Goal: Information Seeking & Learning: Learn about a topic

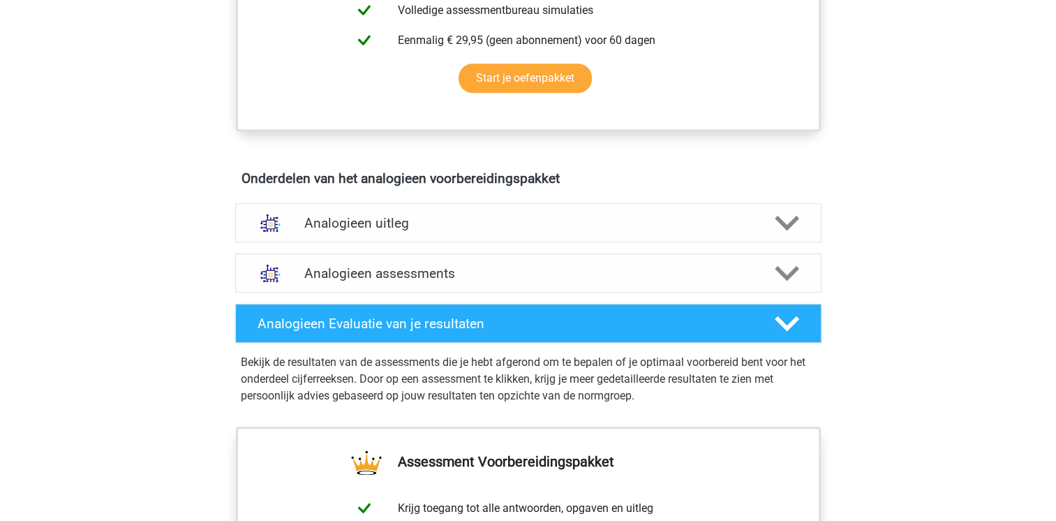
scroll to position [655, 0]
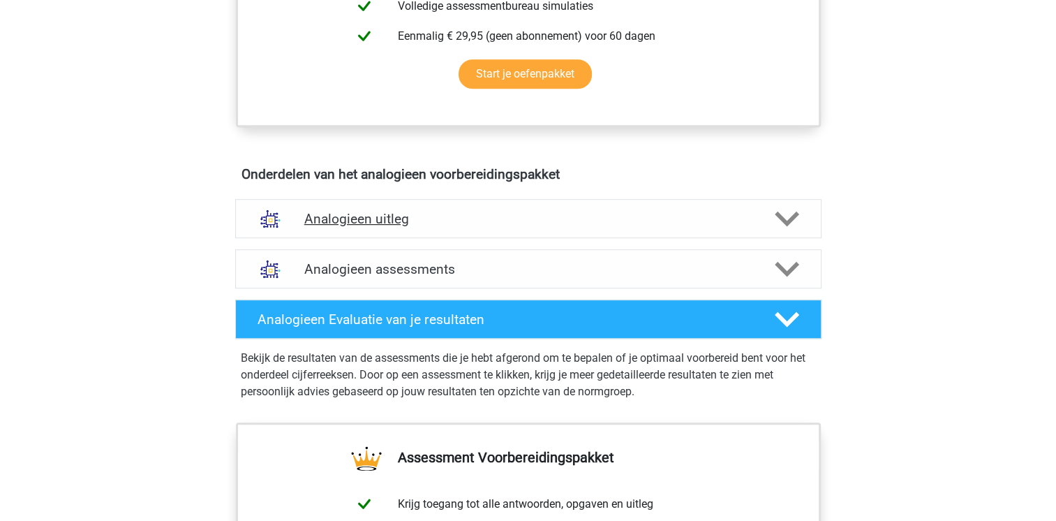
click at [437, 211] on h4 "Analogieen uitleg" at bounding box center [528, 219] width 448 height 16
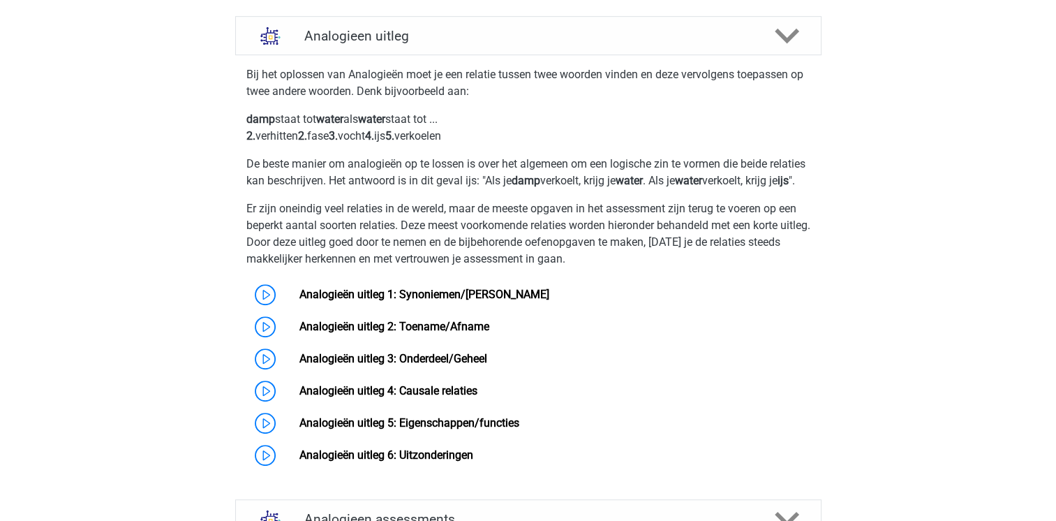
scroll to position [841, 0]
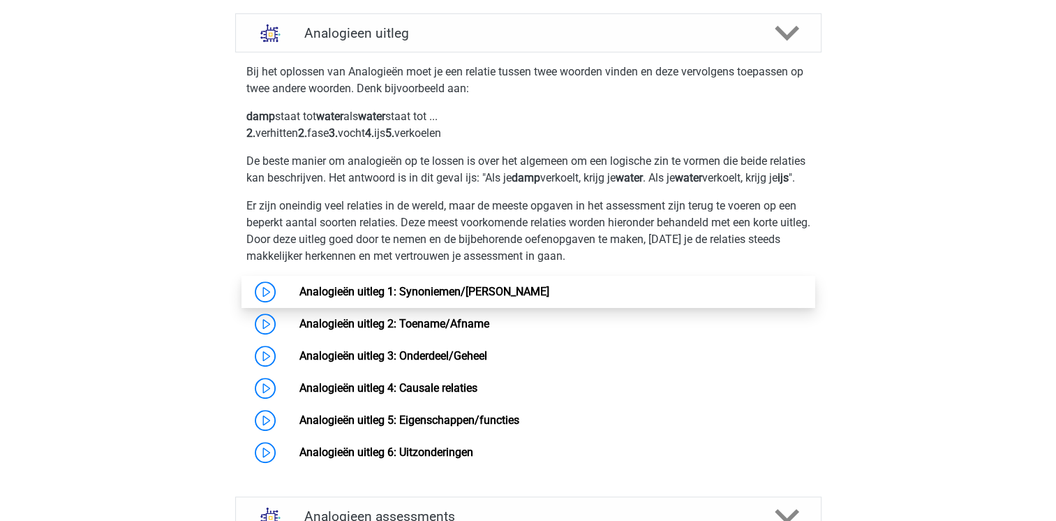
click at [343, 298] on link "Analogieën uitleg 1: Synoniemen/[PERSON_NAME]" at bounding box center [424, 291] width 250 height 13
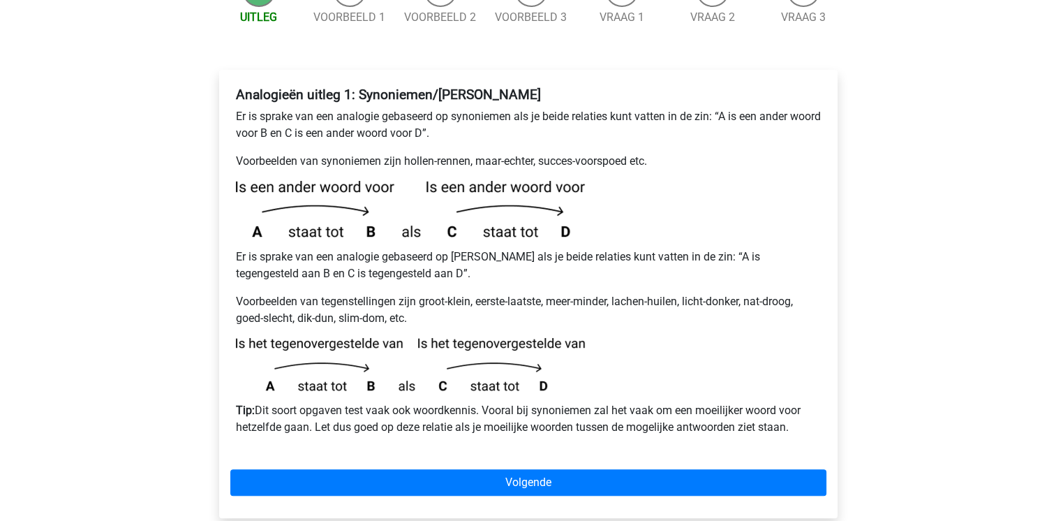
scroll to position [205, 0]
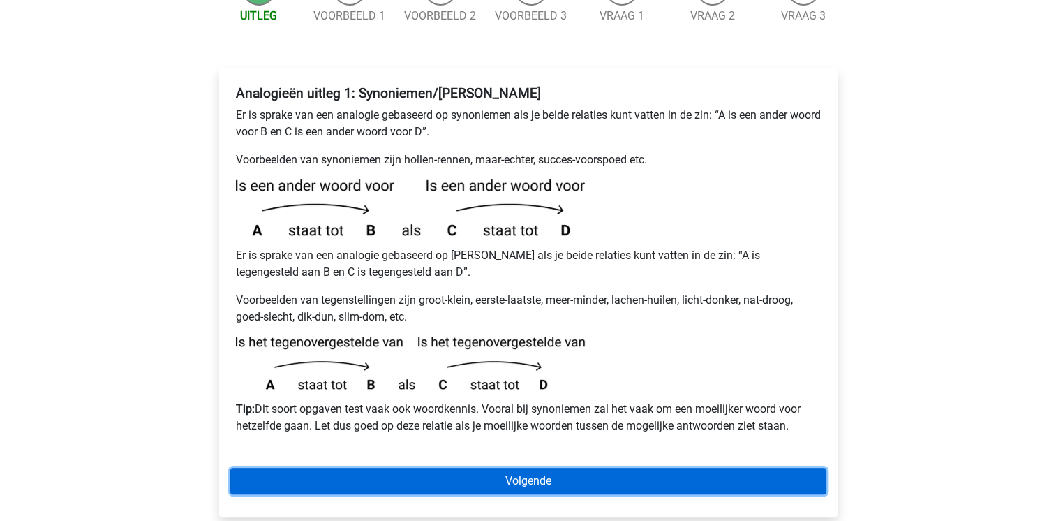
click at [380, 468] on link "Volgende" at bounding box center [528, 481] width 596 height 27
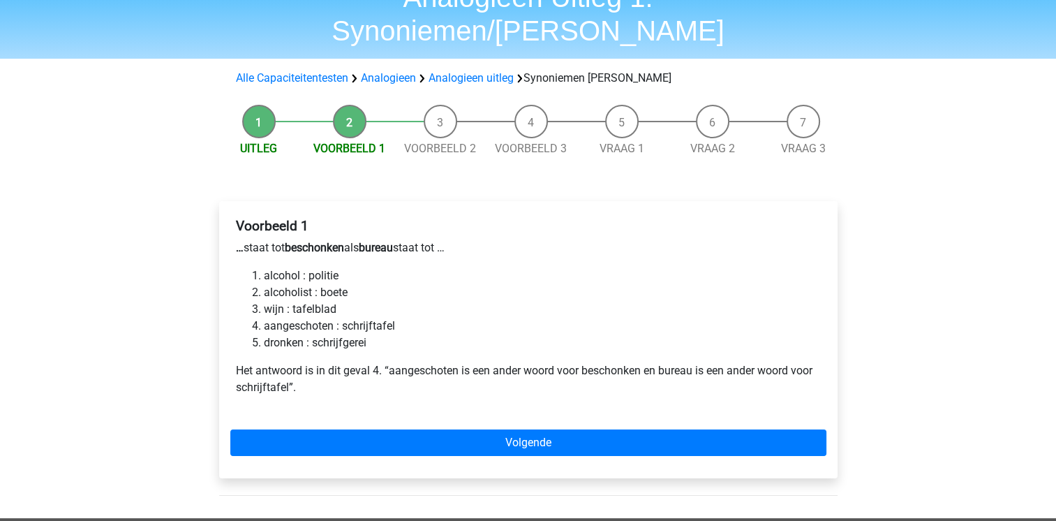
scroll to position [75, 0]
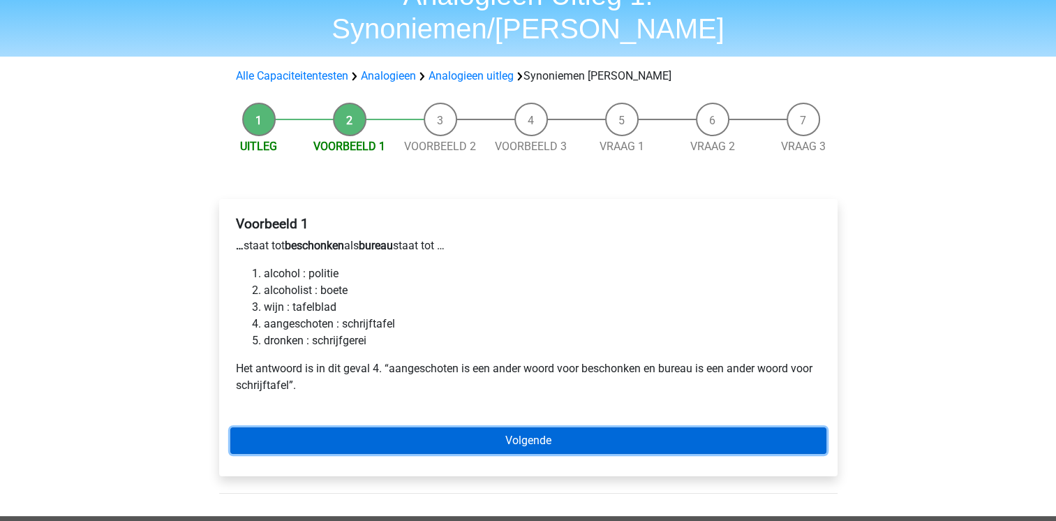
click at [346, 427] on link "Volgende" at bounding box center [528, 440] width 596 height 27
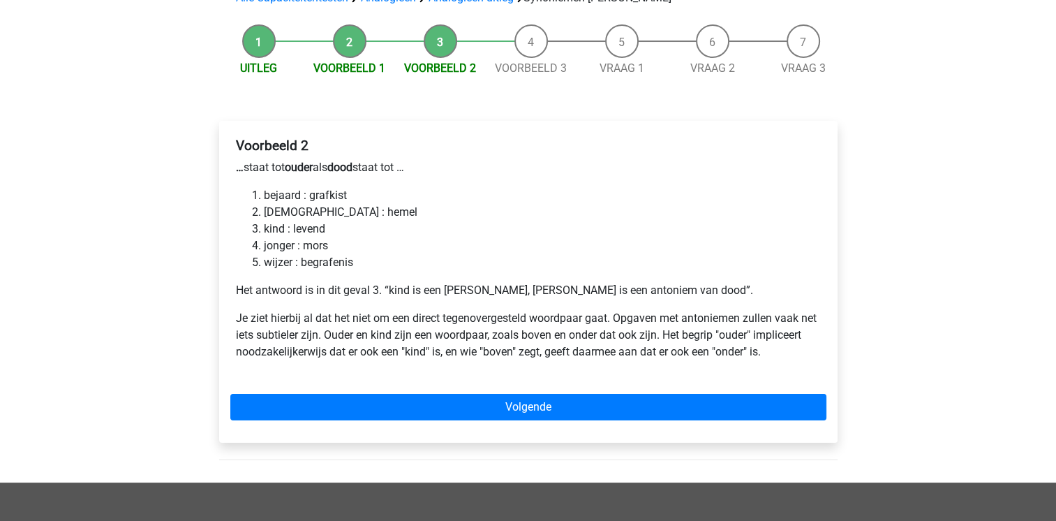
scroll to position [154, 0]
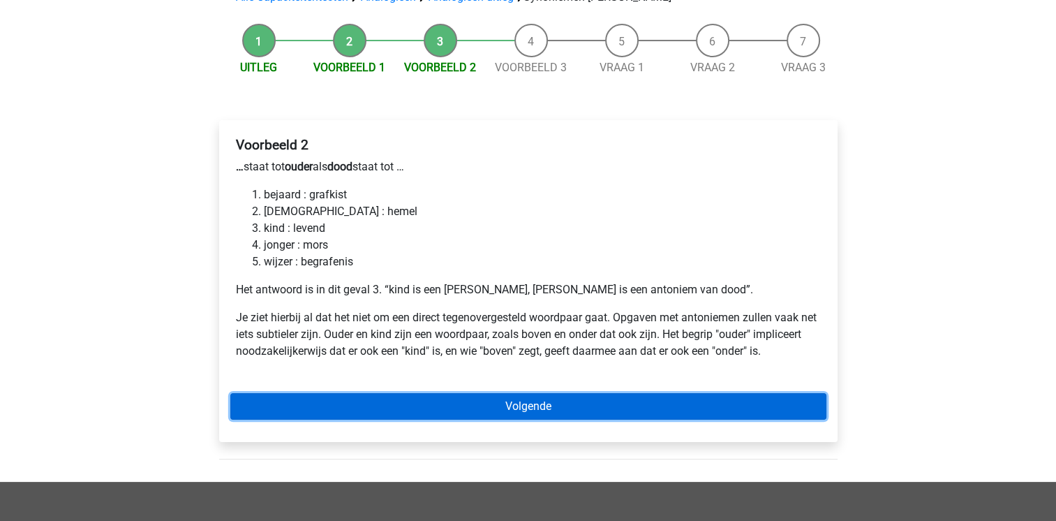
click at [316, 393] on link "Volgende" at bounding box center [528, 406] width 596 height 27
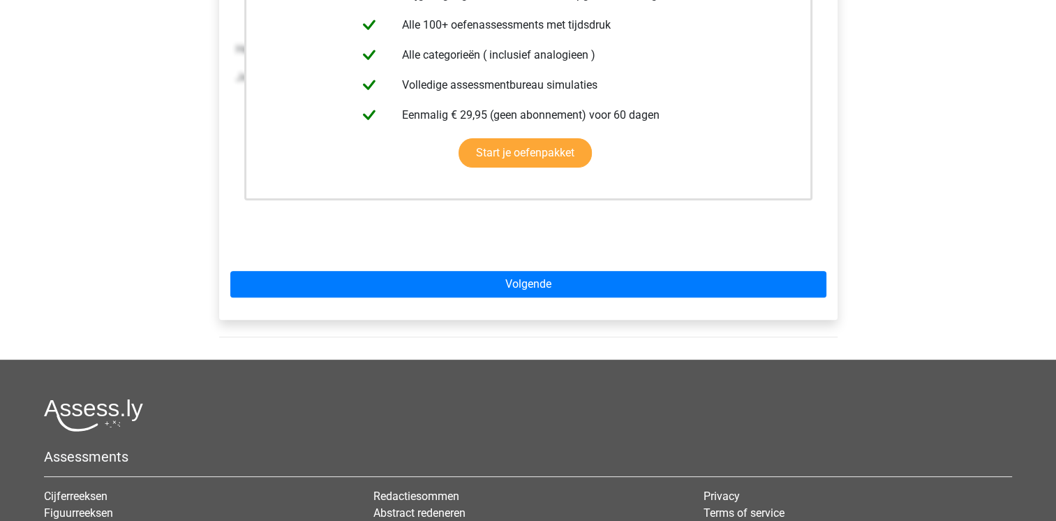
scroll to position [397, 0]
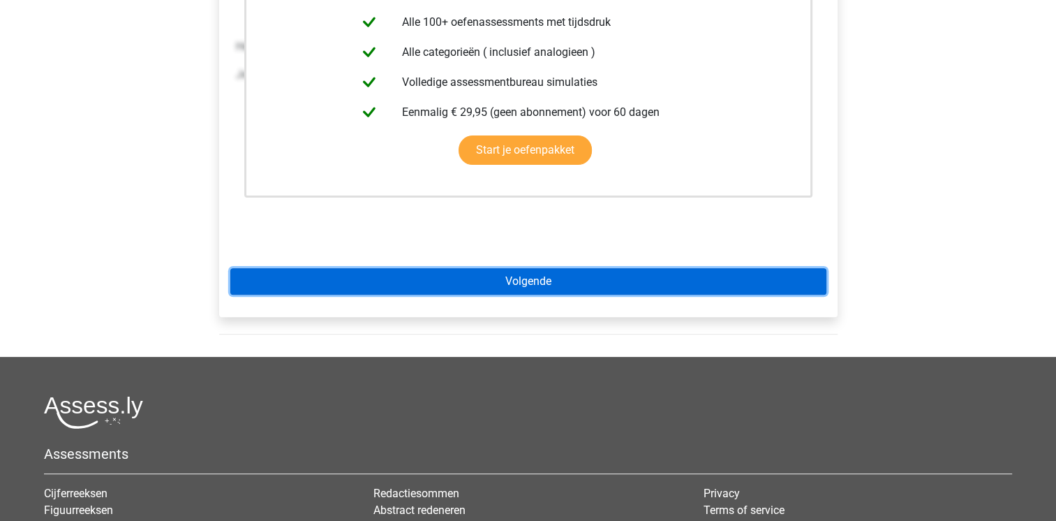
click at [344, 268] on link "Volgende" at bounding box center [528, 281] width 596 height 27
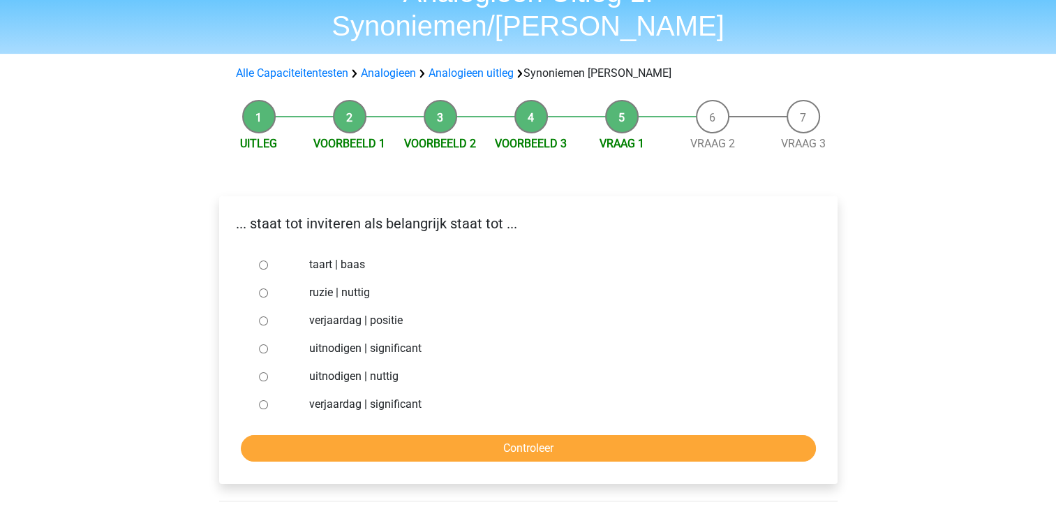
scroll to position [78, 0]
click at [260, 371] on input "uitnodigen | nuttig" at bounding box center [263, 375] width 9 height 9
radio input "true"
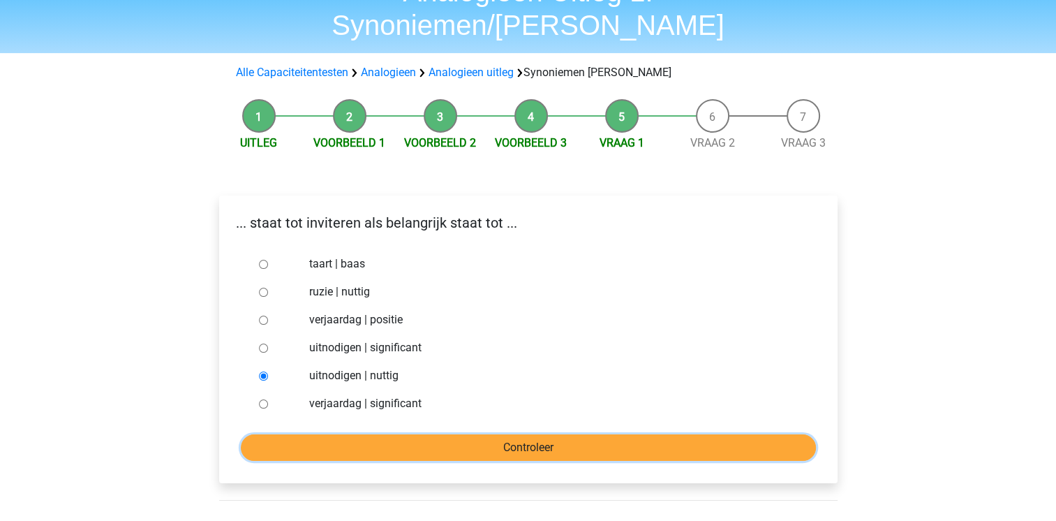
click at [379, 434] on input "Controleer" at bounding box center [528, 447] width 575 height 27
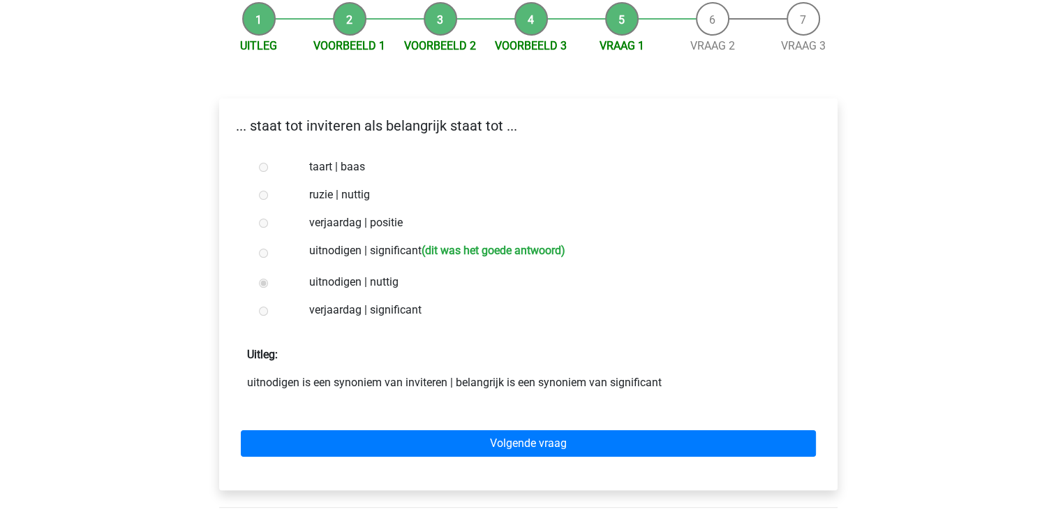
scroll to position [182, 0]
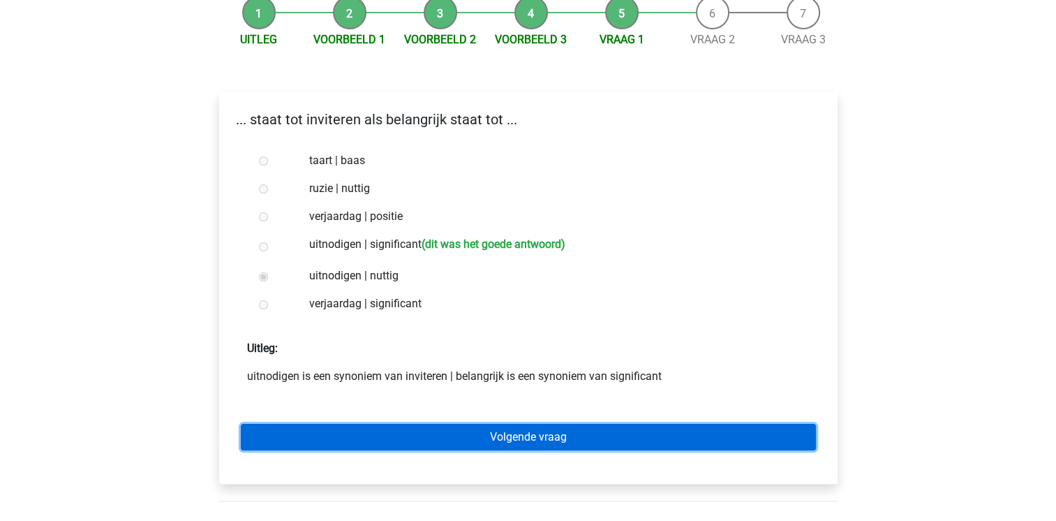
click at [579, 424] on link "Volgende vraag" at bounding box center [528, 437] width 575 height 27
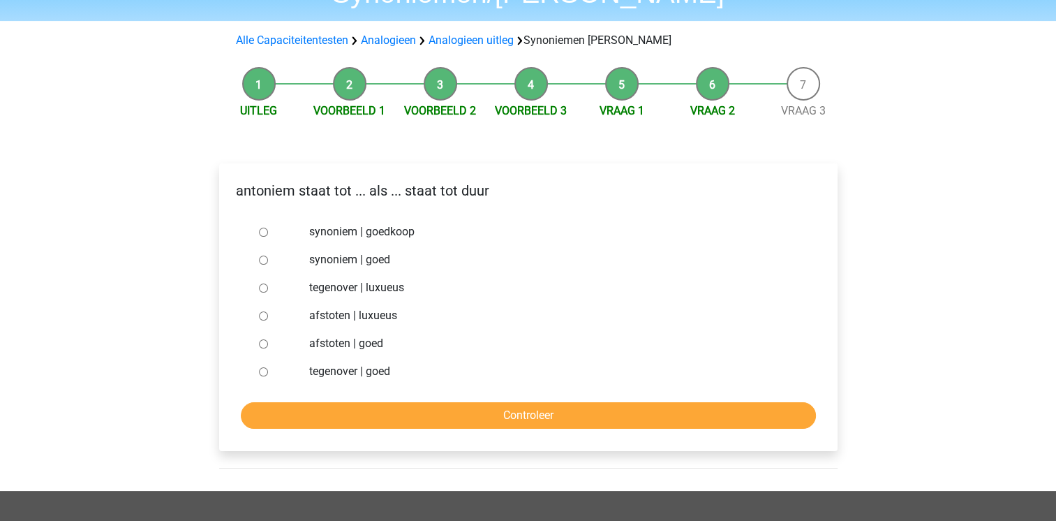
scroll to position [111, 0]
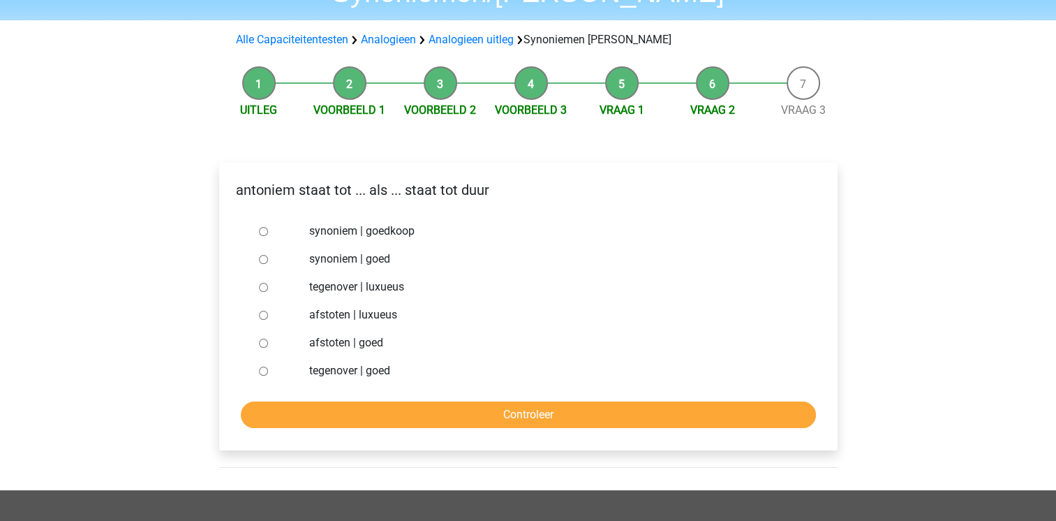
click at [324, 279] on label "tegenover | luxueus" at bounding box center [550, 287] width 483 height 17
click at [268, 283] on input "tegenover | luxueus" at bounding box center [263, 287] width 9 height 9
radio input "true"
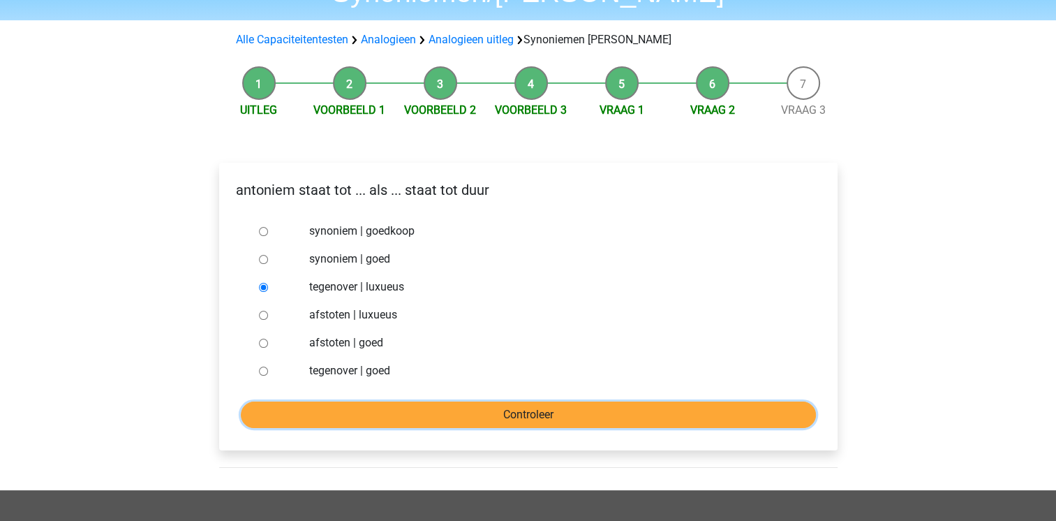
click at [377, 401] on input "Controleer" at bounding box center [528, 414] width 575 height 27
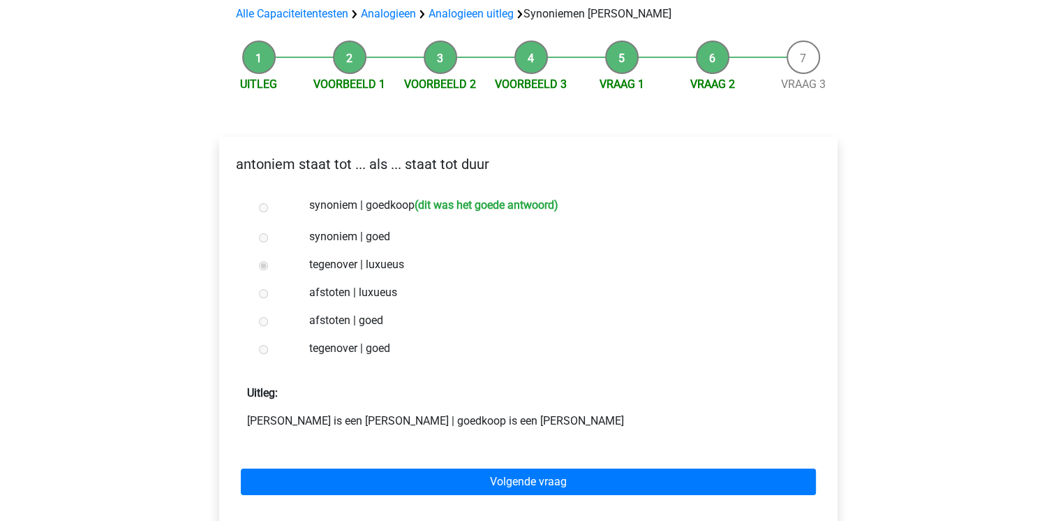
scroll to position [137, 0]
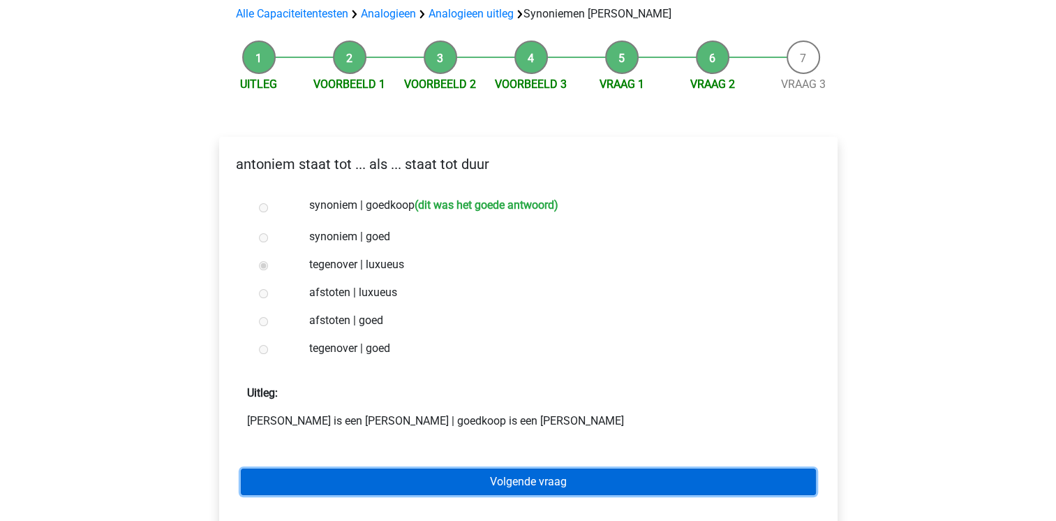
click at [353, 468] on link "Volgende vraag" at bounding box center [528, 481] width 575 height 27
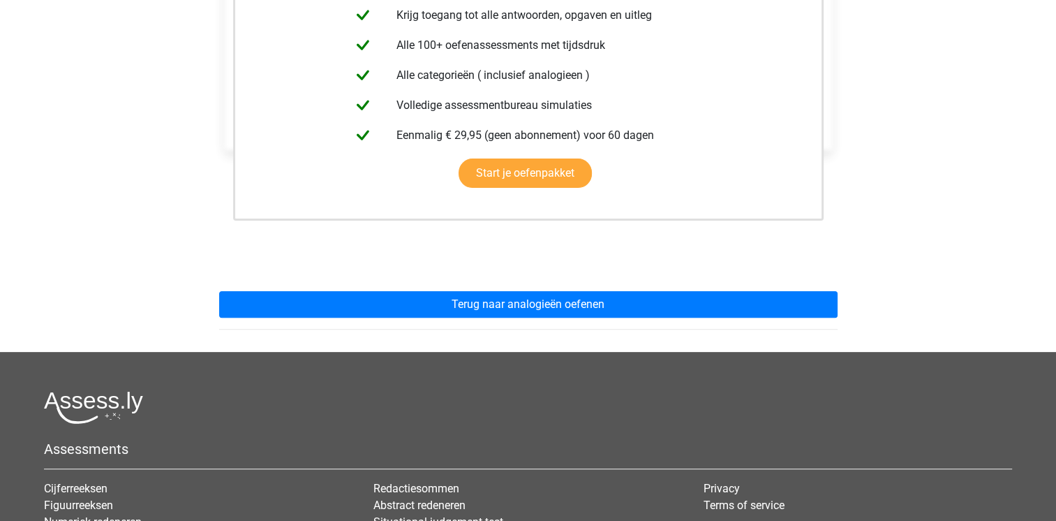
scroll to position [346, 0]
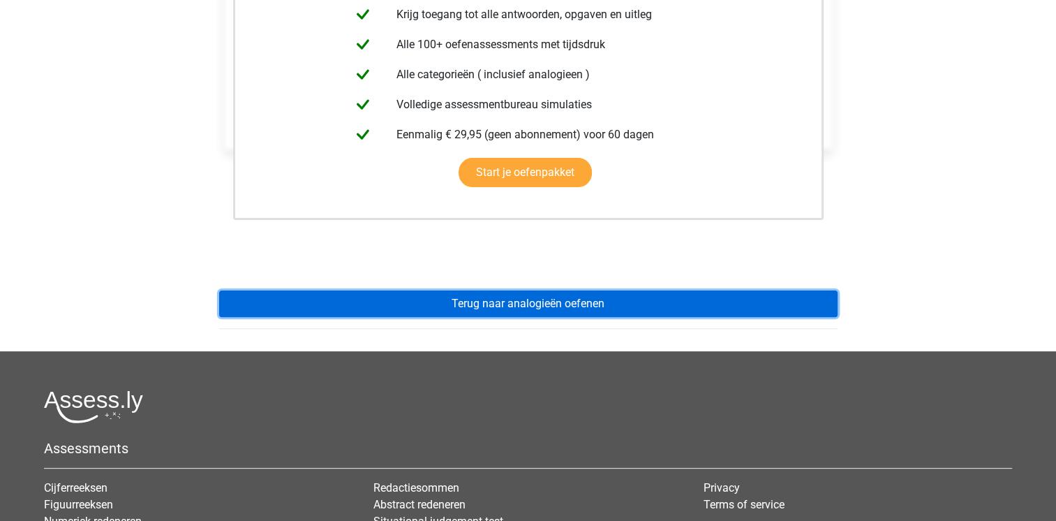
click at [385, 290] on link "Terug naar analogieën oefenen" at bounding box center [528, 303] width 619 height 27
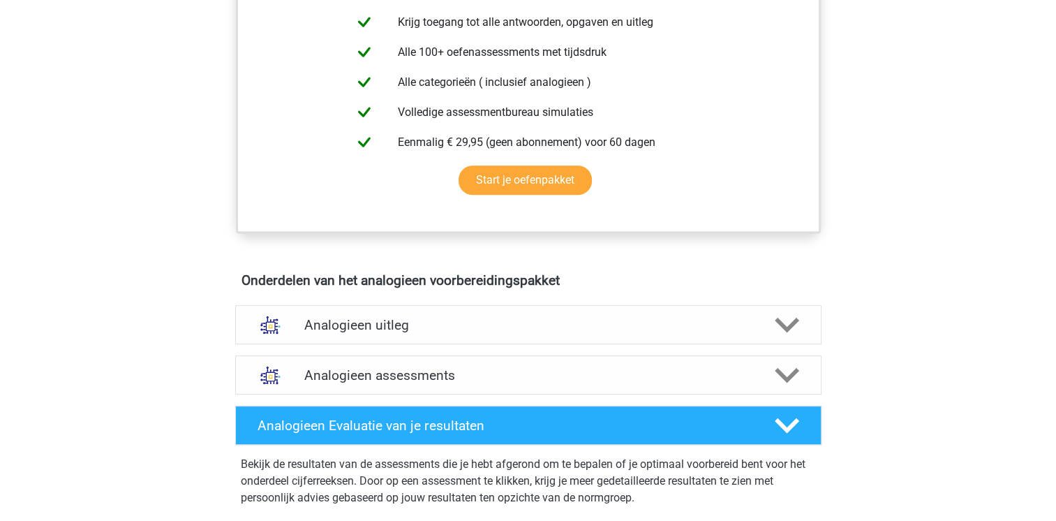
scroll to position [570, 0]
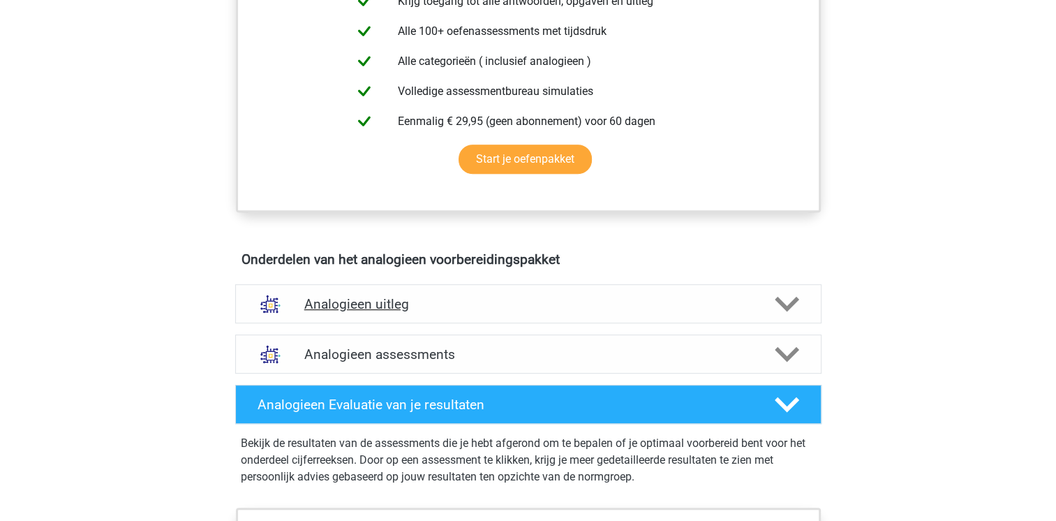
click at [387, 297] on h4 "Analogieen uitleg" at bounding box center [528, 304] width 448 height 16
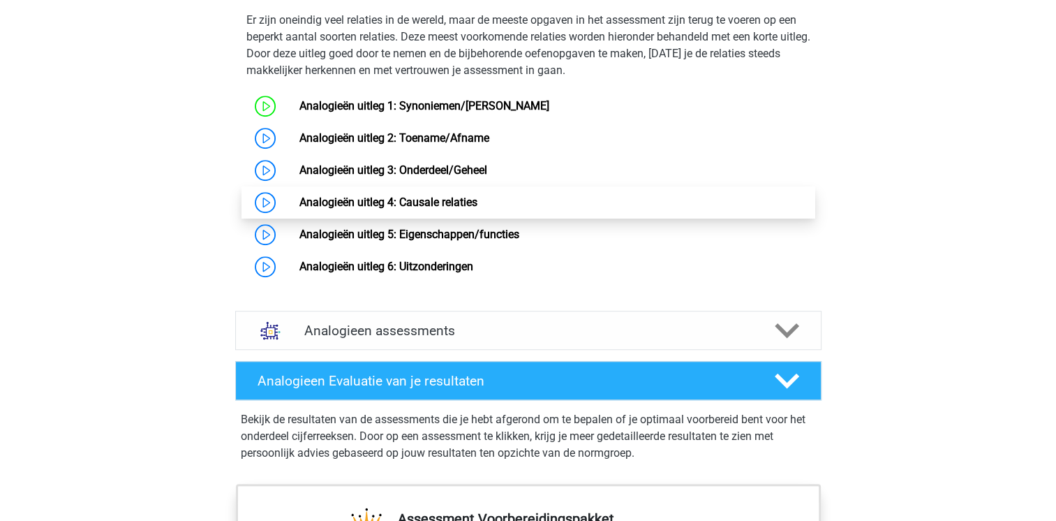
scroll to position [1028, 0]
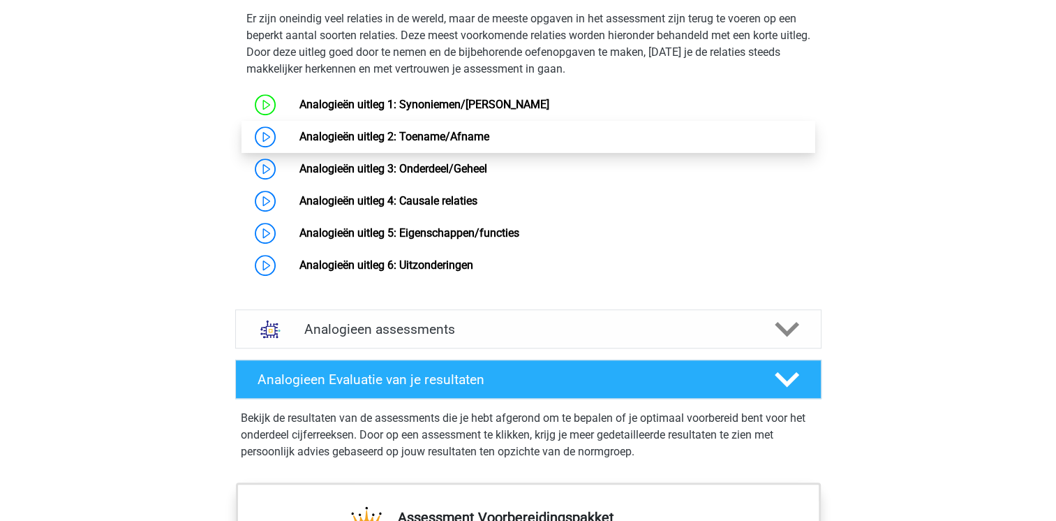
click at [403, 143] on link "Analogieën uitleg 2: Toename/Afname" at bounding box center [394, 136] width 190 height 13
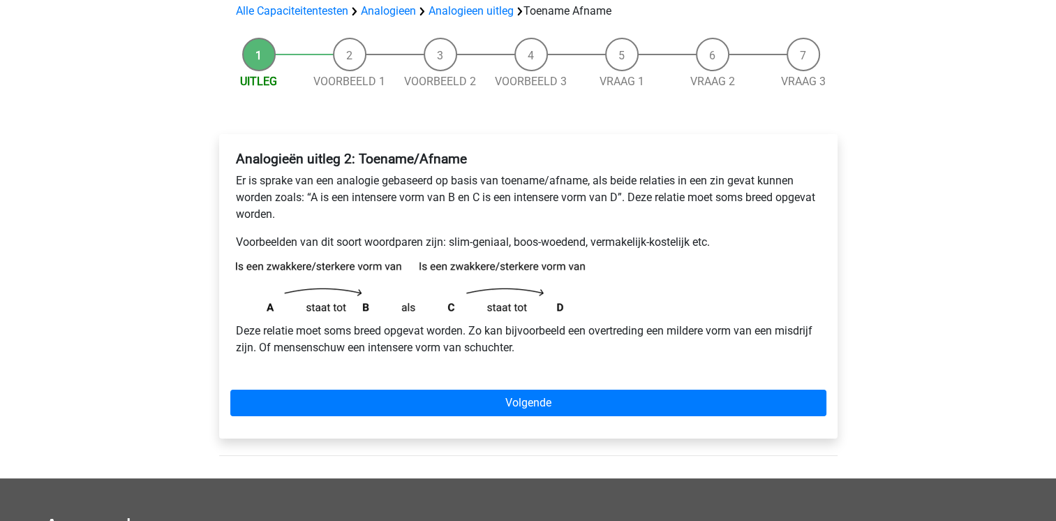
scroll to position [109, 0]
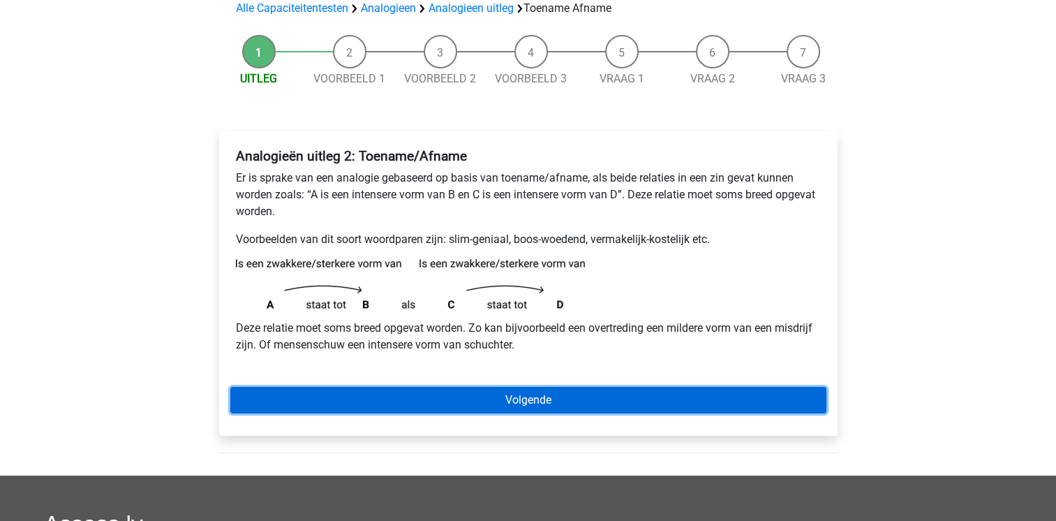
click at [413, 397] on link "Volgende" at bounding box center [528, 400] width 596 height 27
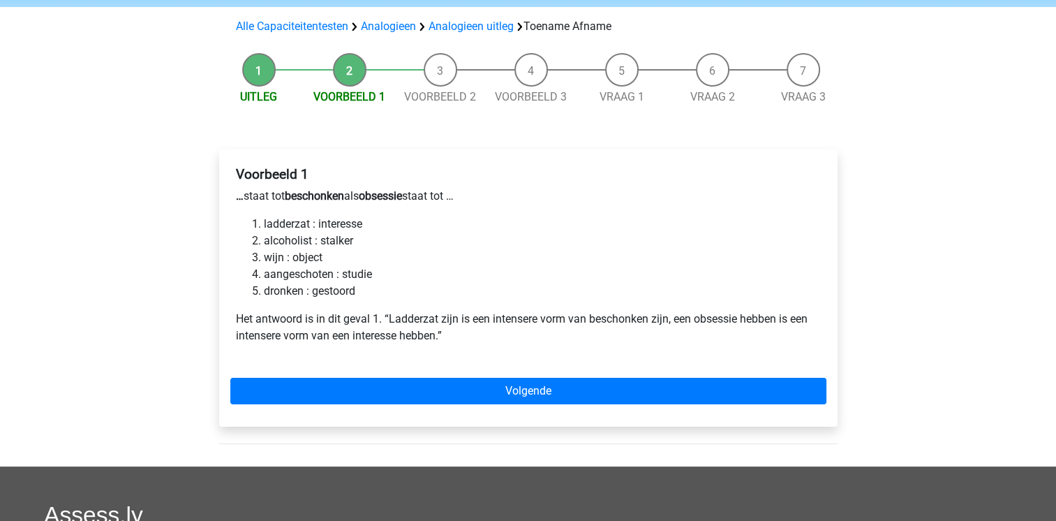
scroll to position [95, 0]
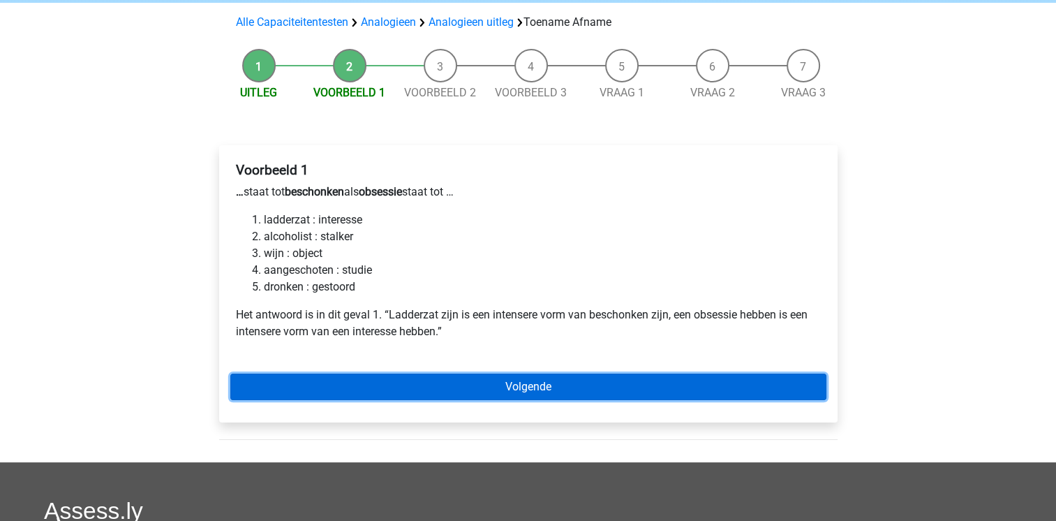
click at [360, 387] on link "Volgende" at bounding box center [528, 386] width 596 height 27
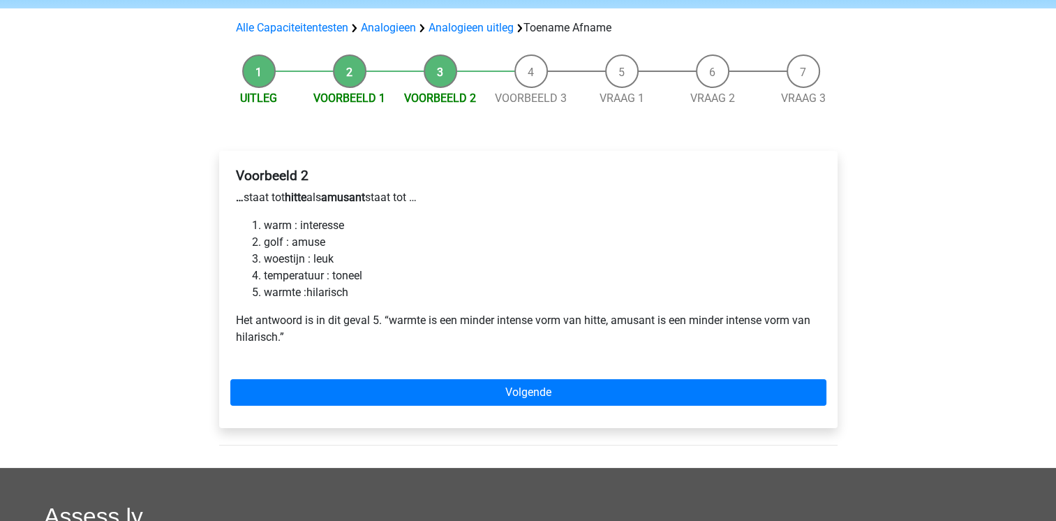
scroll to position [91, 0]
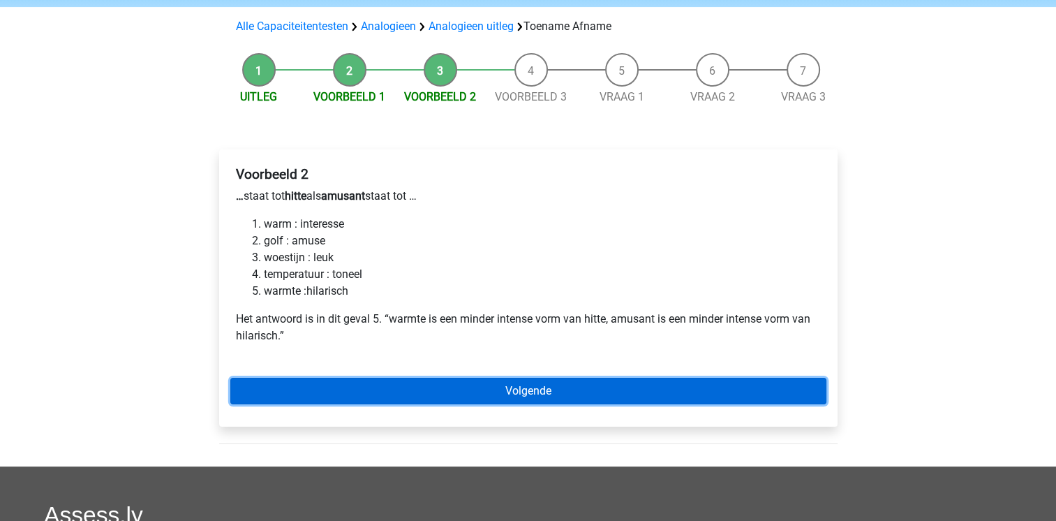
click at [340, 392] on link "Volgende" at bounding box center [528, 391] width 596 height 27
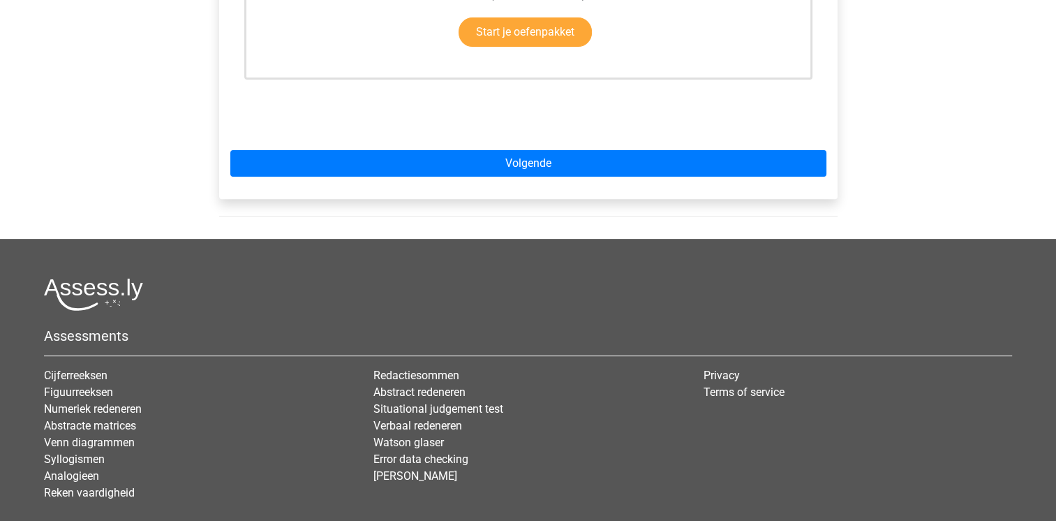
scroll to position [480, 0]
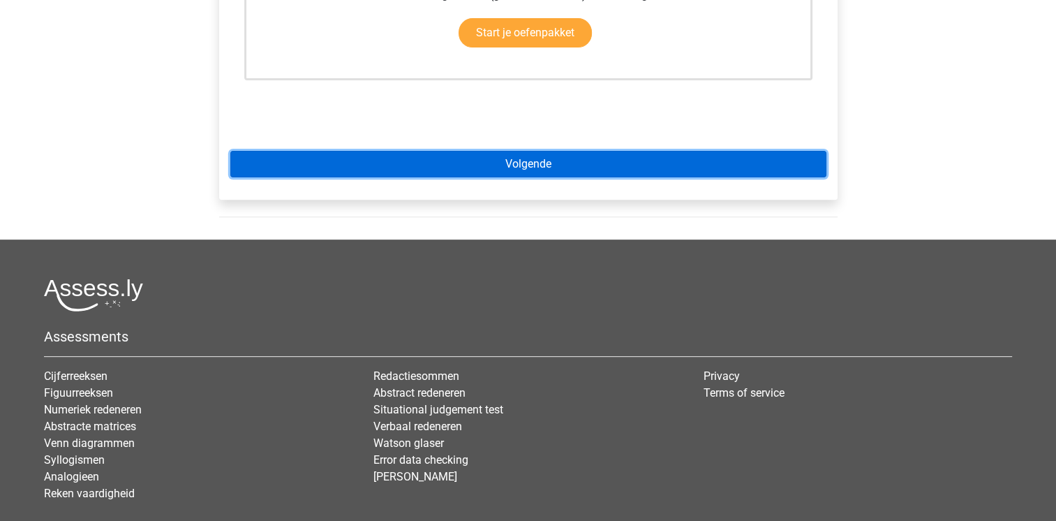
click at [414, 167] on link "Volgende" at bounding box center [528, 164] width 596 height 27
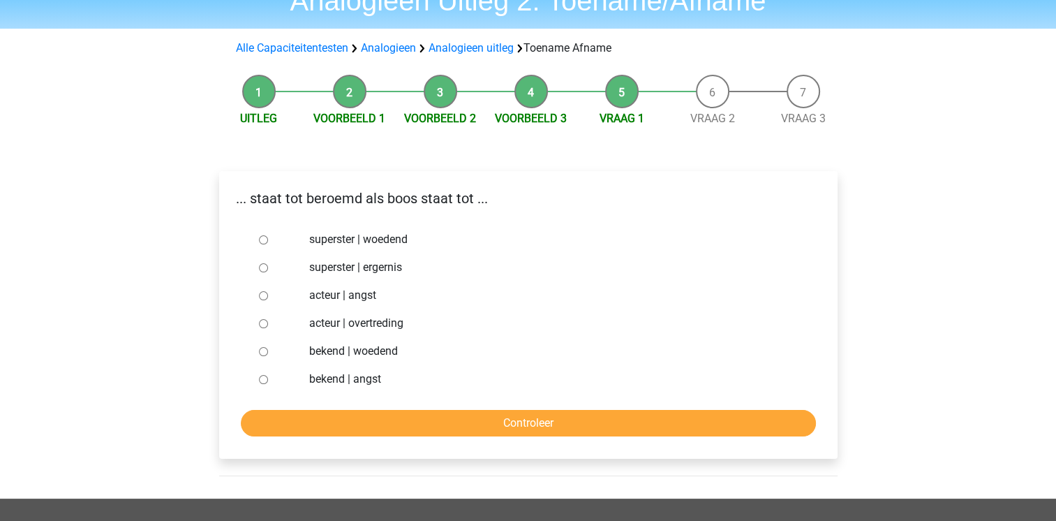
scroll to position [70, 0]
click at [260, 350] on input "bekend | woedend" at bounding box center [263, 350] width 9 height 9
radio input "true"
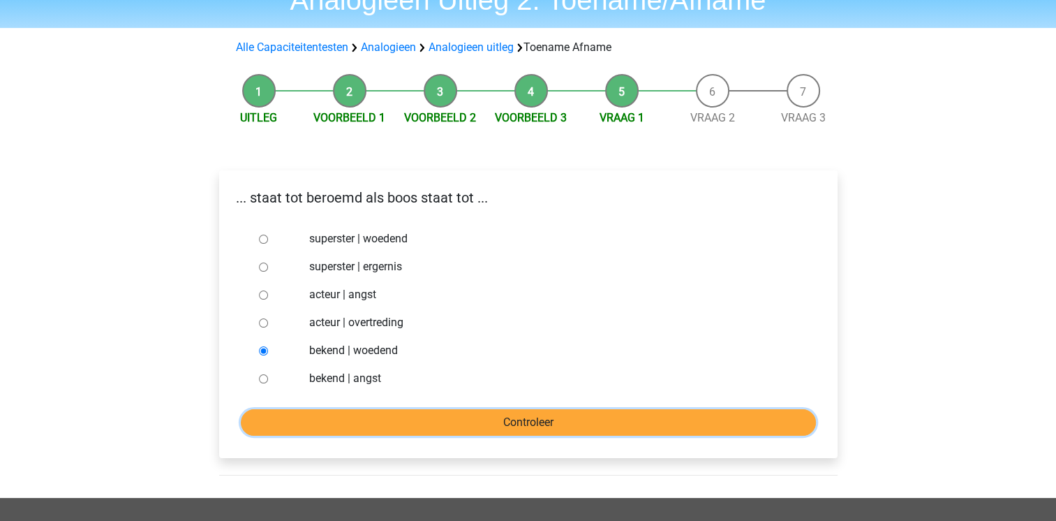
click at [338, 426] on input "Controleer" at bounding box center [528, 422] width 575 height 27
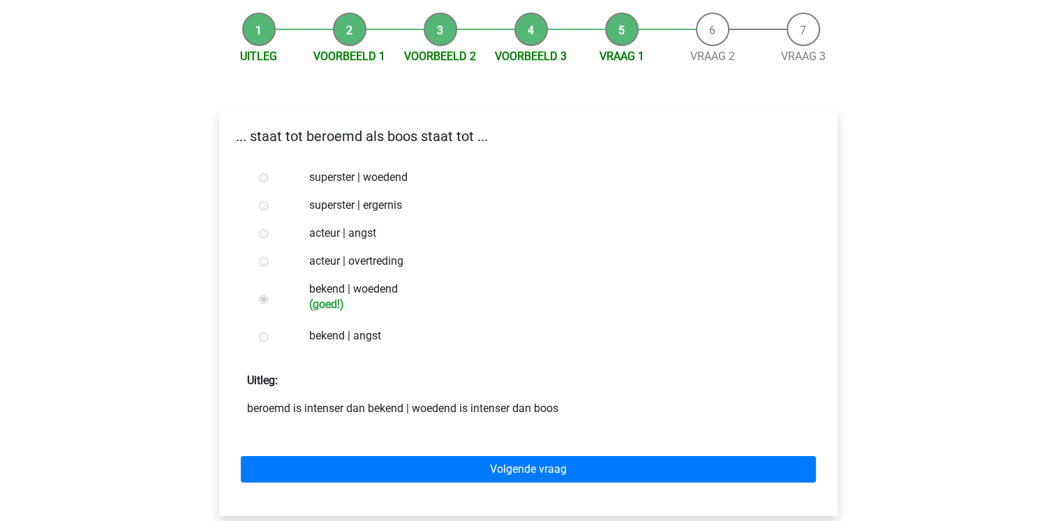
scroll to position [133, 0]
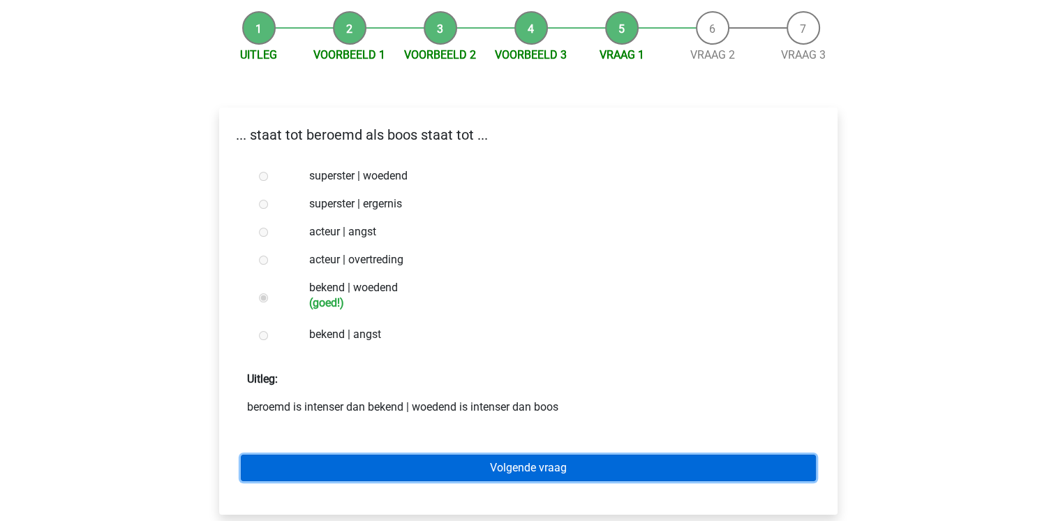
click at [346, 465] on link "Volgende vraag" at bounding box center [528, 467] width 575 height 27
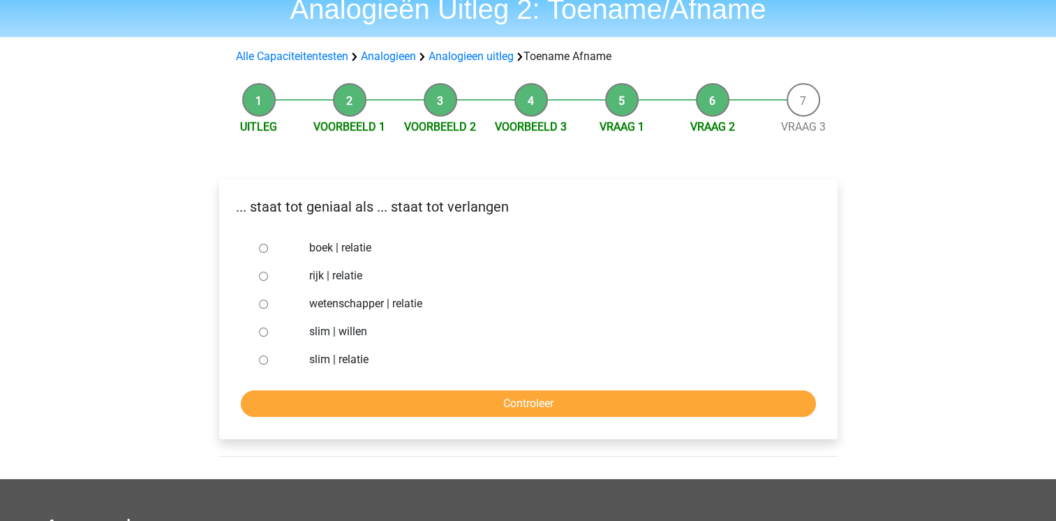
scroll to position [61, 0]
click at [264, 332] on input "slim | willen" at bounding box center [263, 331] width 9 height 9
radio input "true"
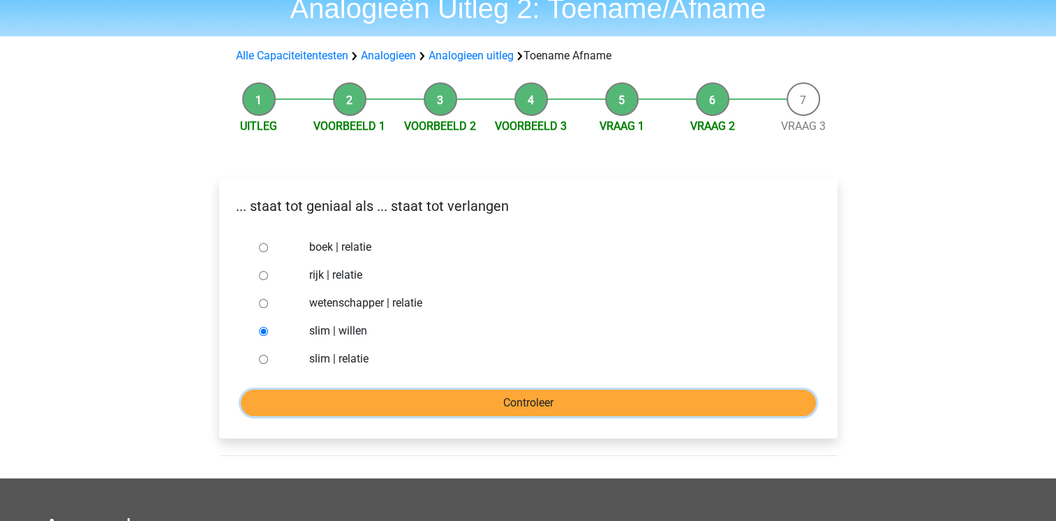
click at [388, 400] on input "Controleer" at bounding box center [528, 403] width 575 height 27
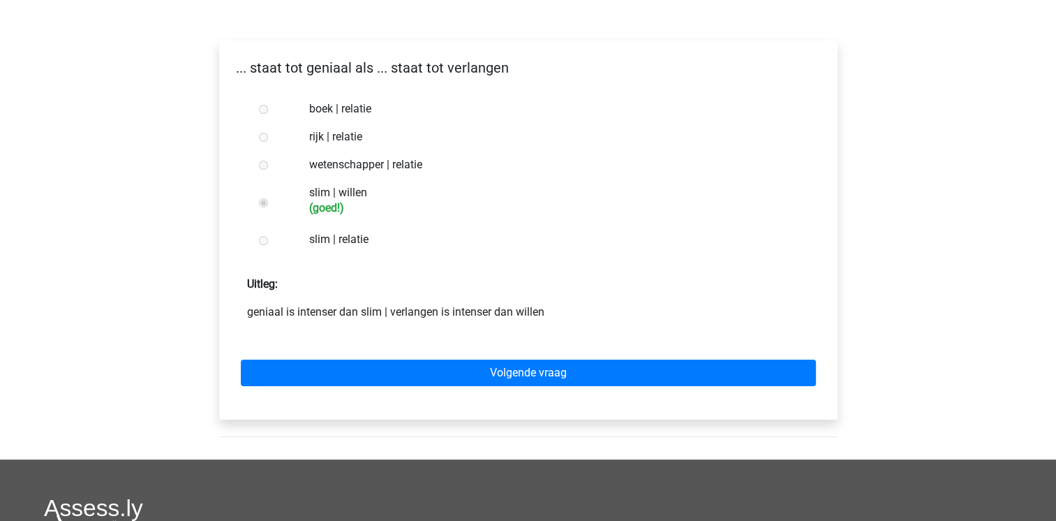
scroll to position [201, 0]
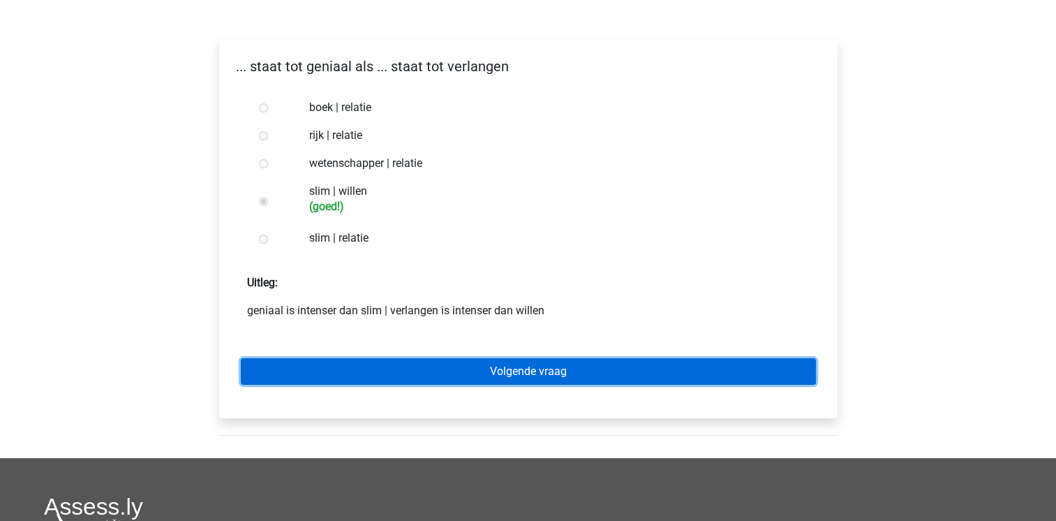
click at [394, 377] on link "Volgende vraag" at bounding box center [528, 371] width 575 height 27
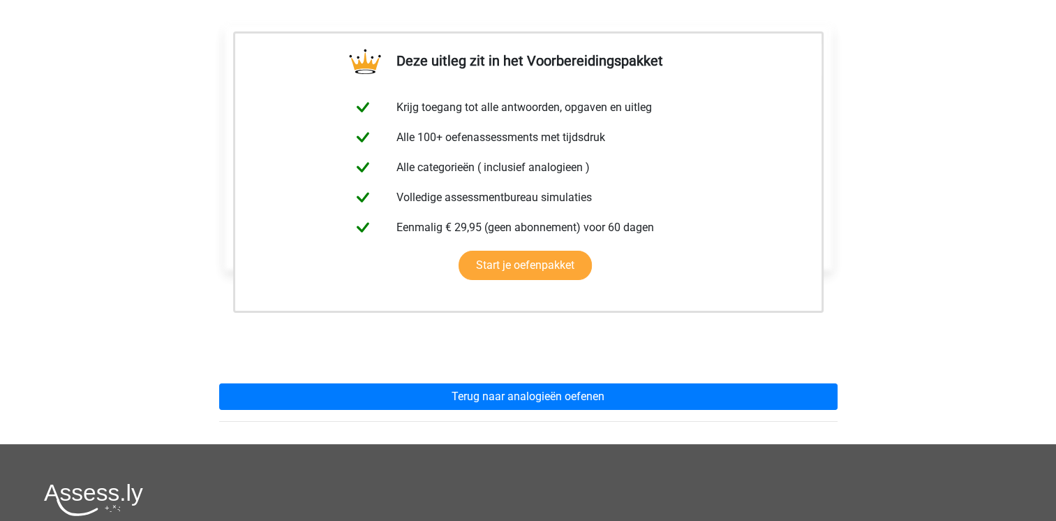
scroll to position [223, 0]
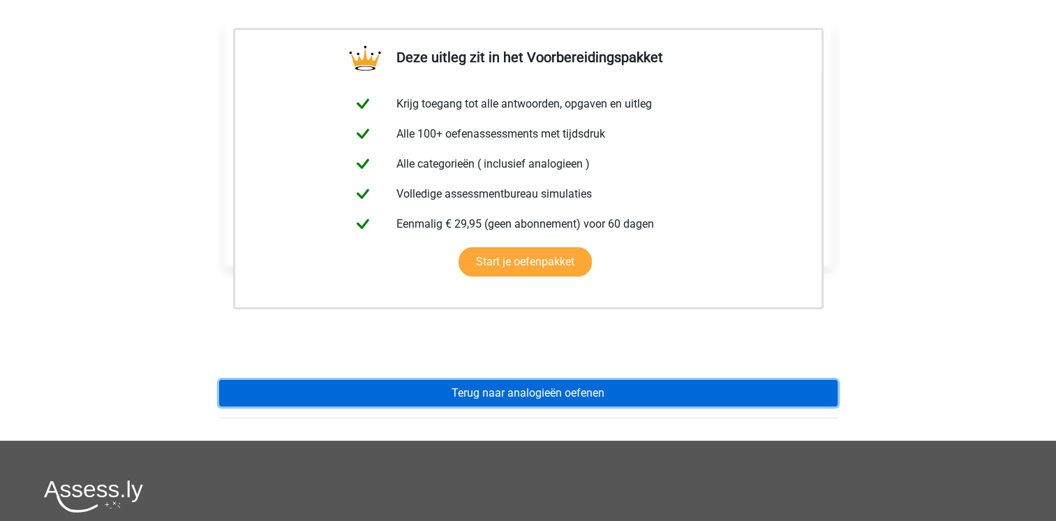
click at [397, 393] on link "Terug naar analogieën oefenen" at bounding box center [528, 393] width 619 height 27
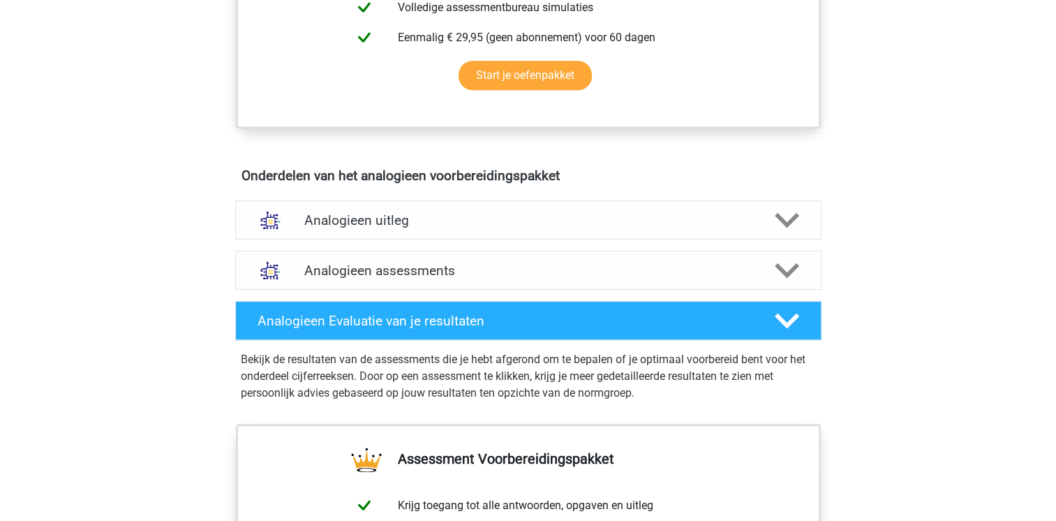
scroll to position [665, 0]
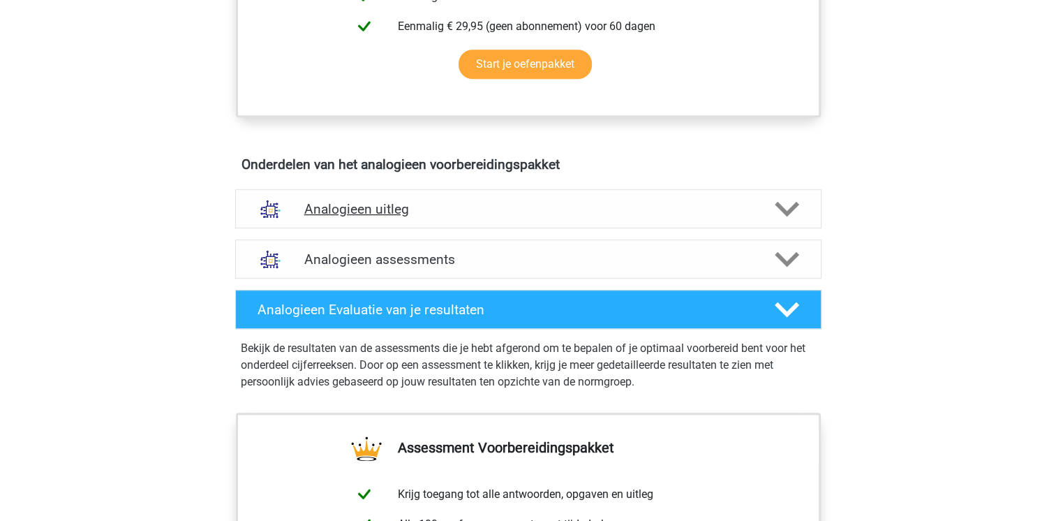
click at [447, 194] on div "Analogieen uitleg" at bounding box center [528, 208] width 586 height 39
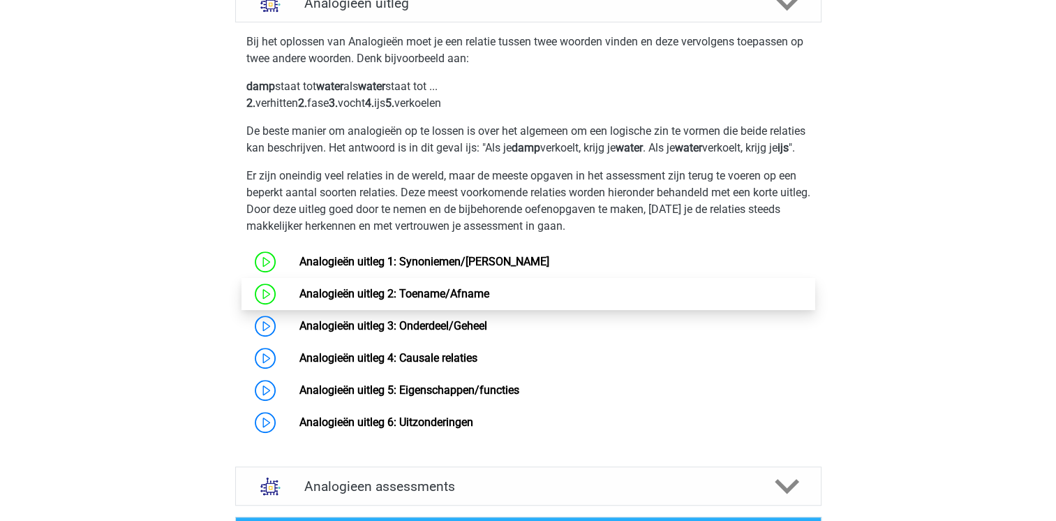
scroll to position [871, 0]
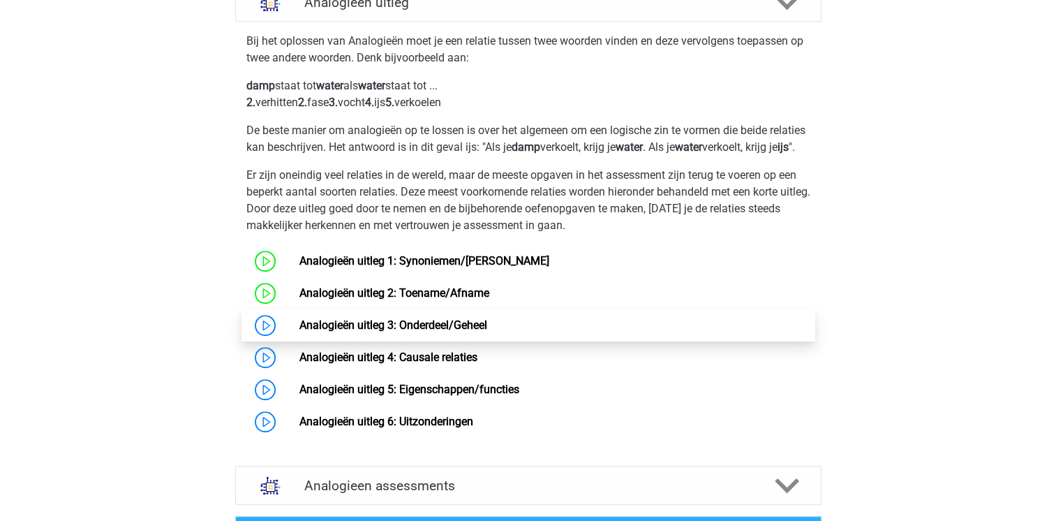
click at [434, 332] on link "Analogieën uitleg 3: Onderdeel/Geheel" at bounding box center [393, 324] width 188 height 13
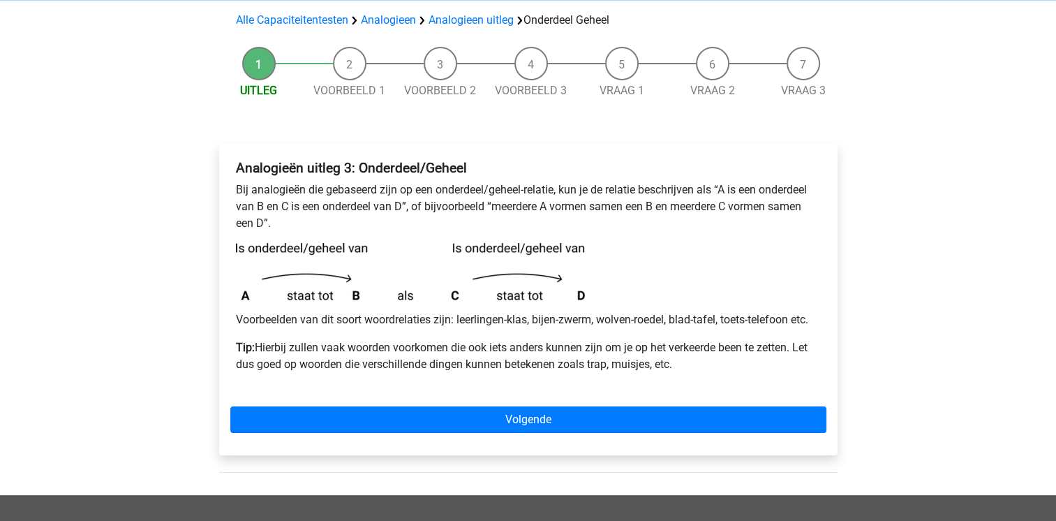
scroll to position [105, 0]
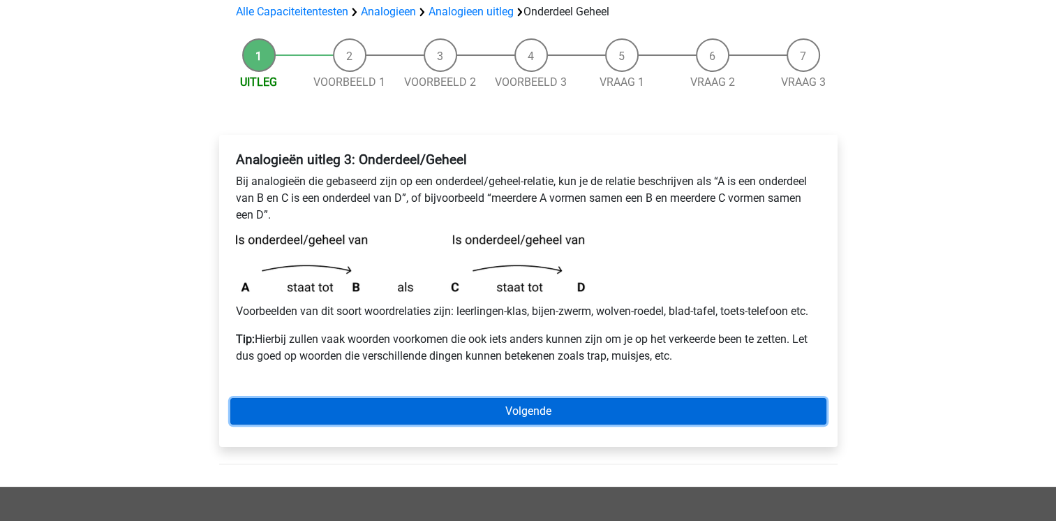
click at [422, 403] on link "Volgende" at bounding box center [528, 411] width 596 height 27
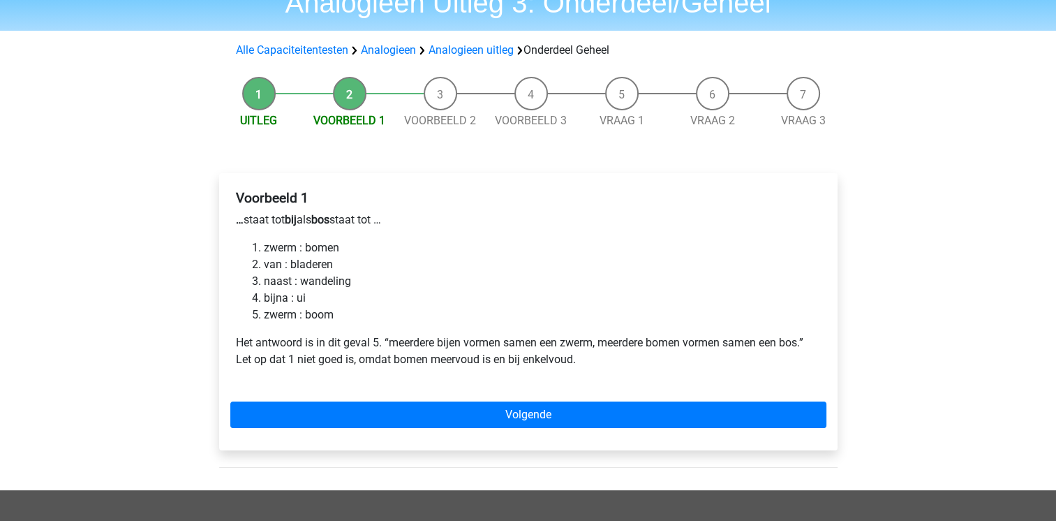
scroll to position [70, 0]
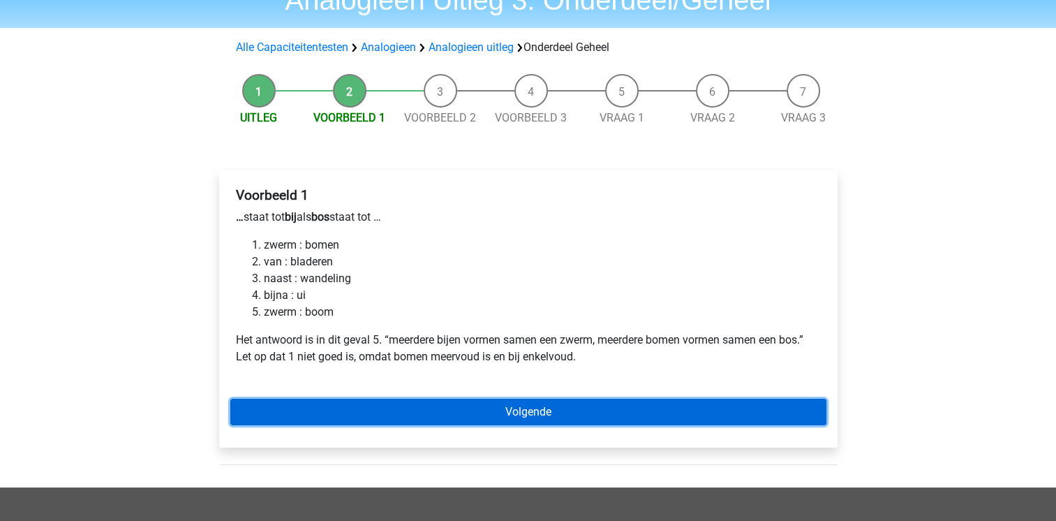
click at [365, 412] on link "Volgende" at bounding box center [528, 412] width 596 height 27
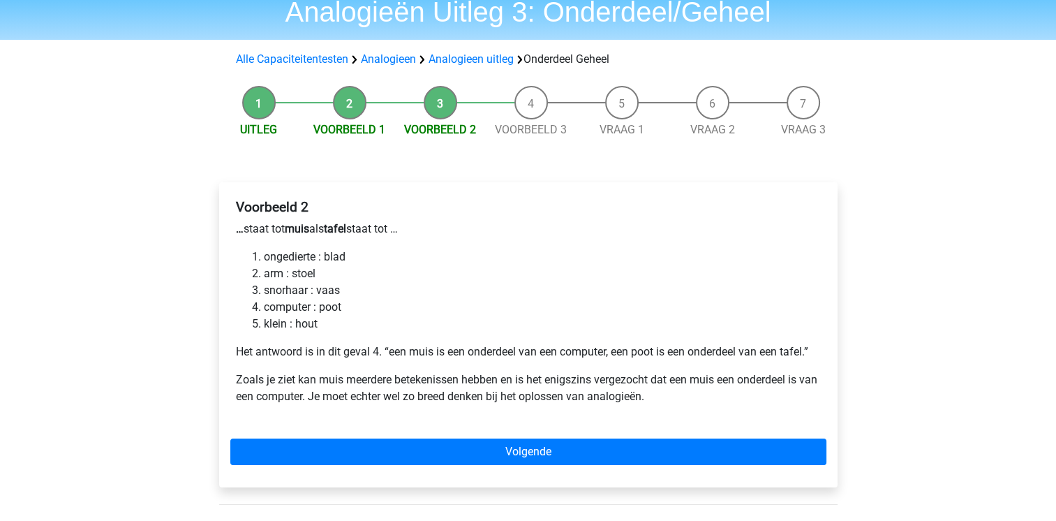
scroll to position [67, 0]
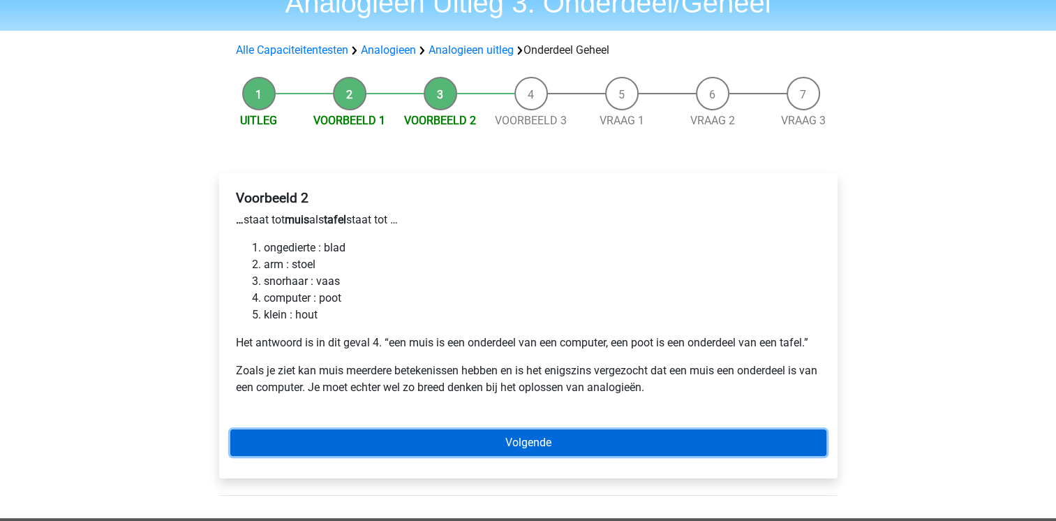
click at [371, 440] on link "Volgende" at bounding box center [528, 442] width 596 height 27
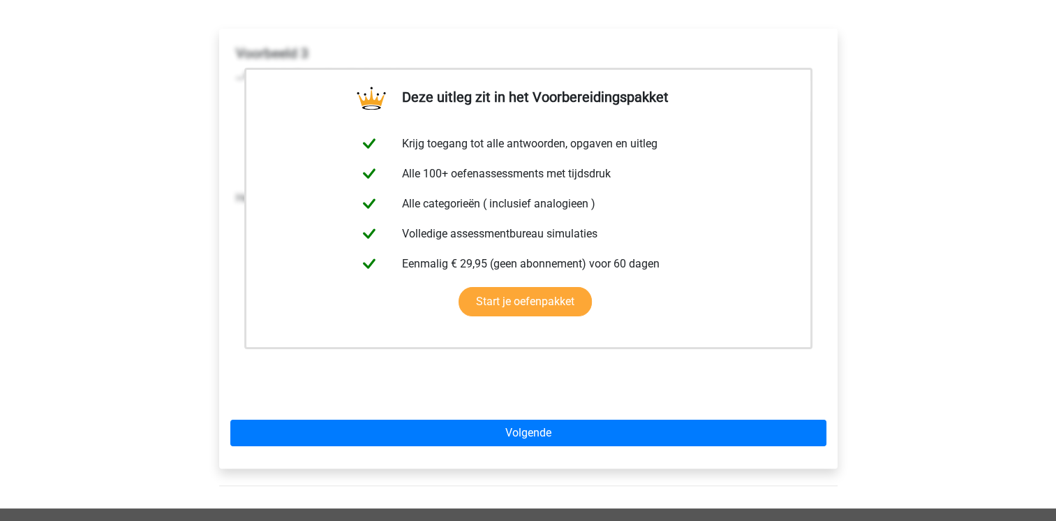
scroll to position [212, 0]
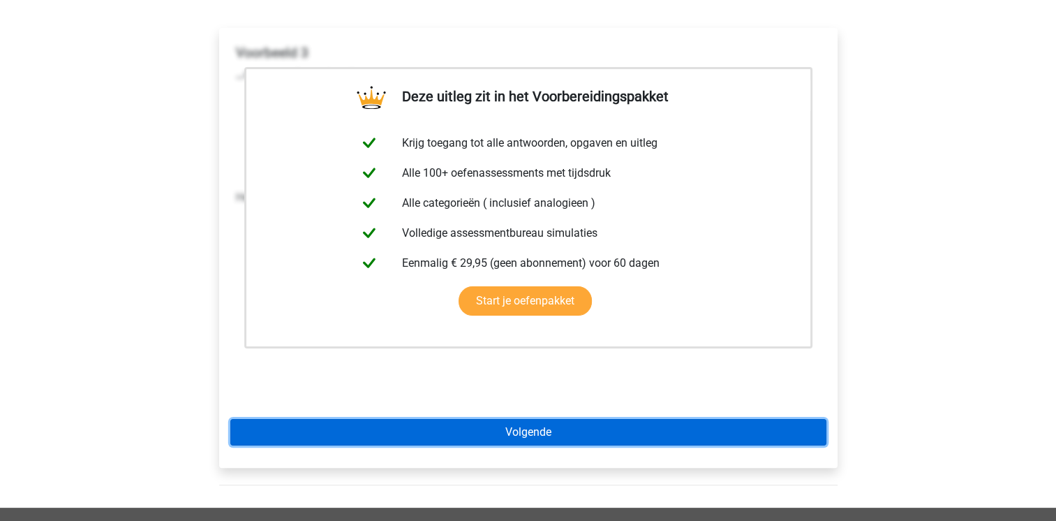
click at [371, 440] on link "Volgende" at bounding box center [528, 432] width 596 height 27
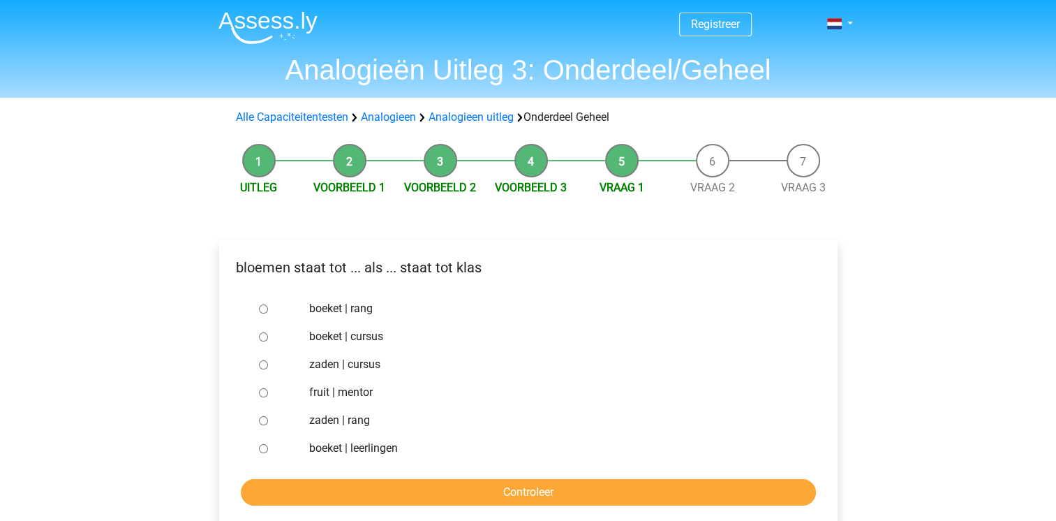
click at [260, 448] on input "boeket | leerlingen" at bounding box center [263, 448] width 9 height 9
radio input "true"
click at [297, 490] on input "Controleer" at bounding box center [528, 492] width 575 height 27
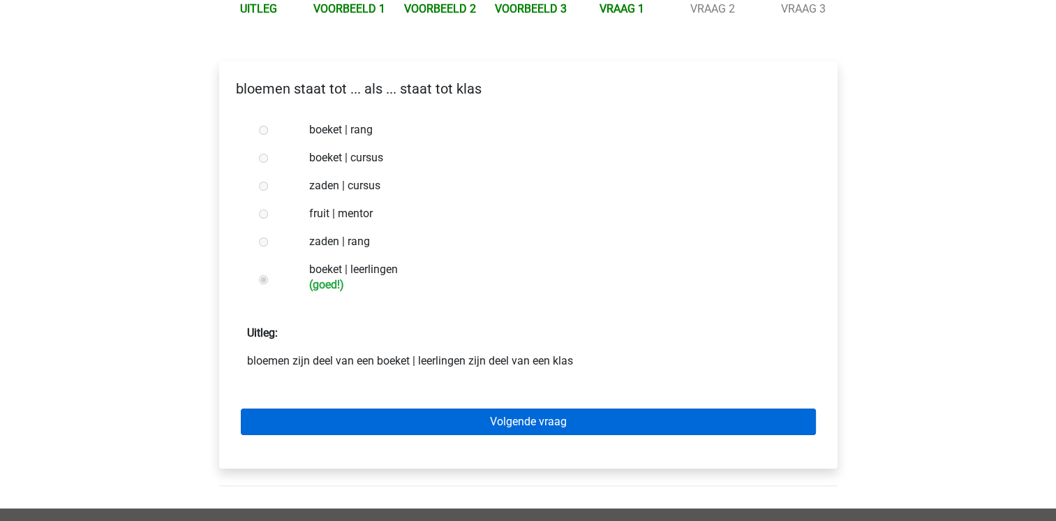
scroll to position [181, 0]
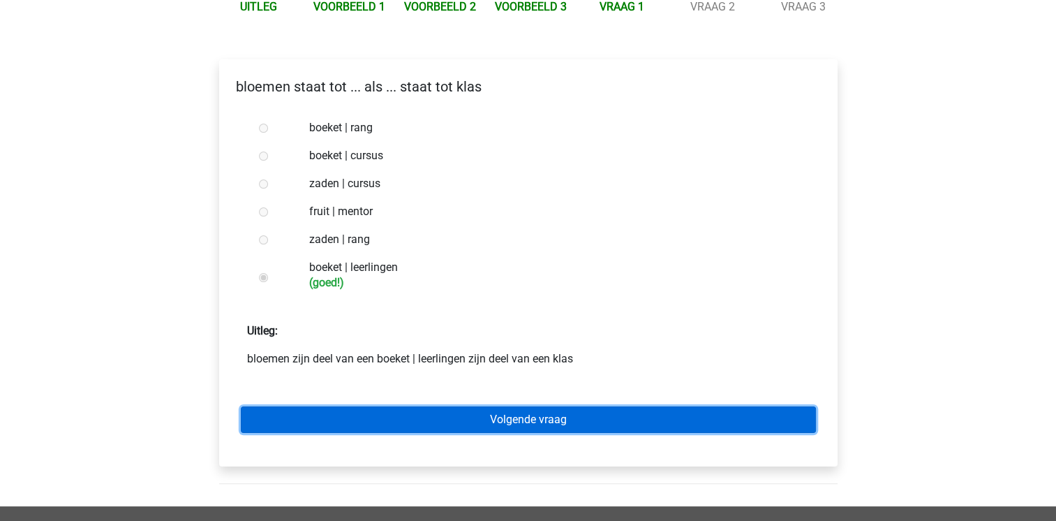
click at [339, 424] on link "Volgende vraag" at bounding box center [528, 419] width 575 height 27
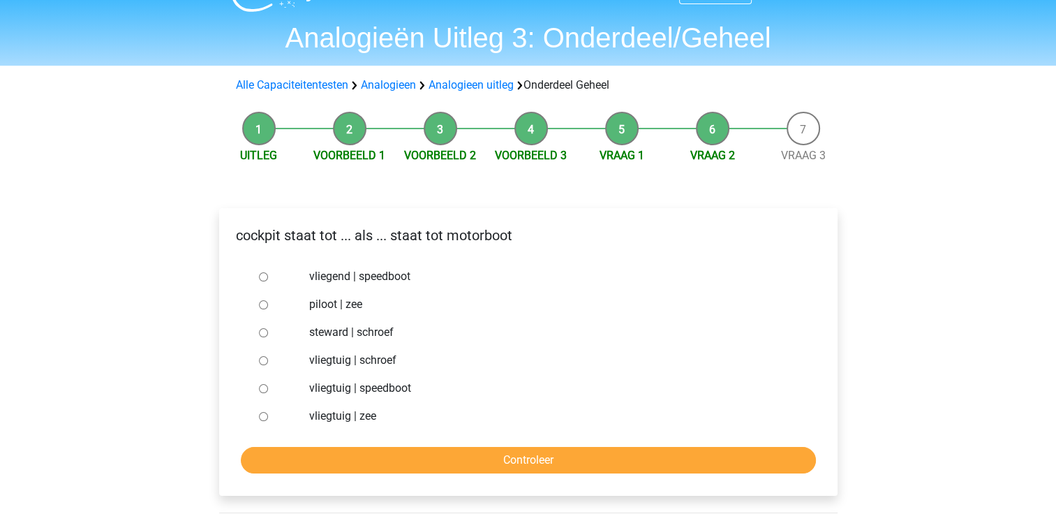
scroll to position [47, 0]
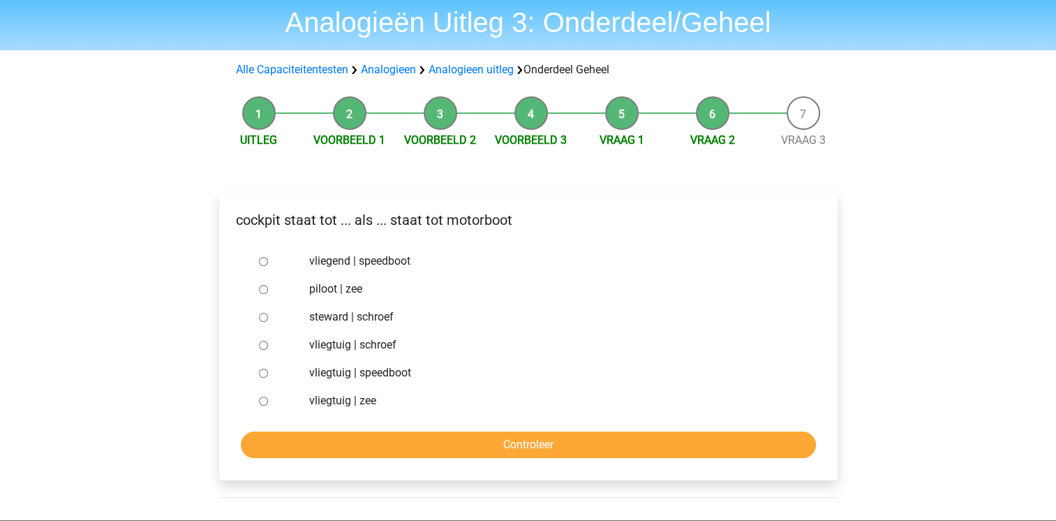
click at [263, 343] on input "vliegtuig | schroef" at bounding box center [263, 345] width 9 height 9
radio input "true"
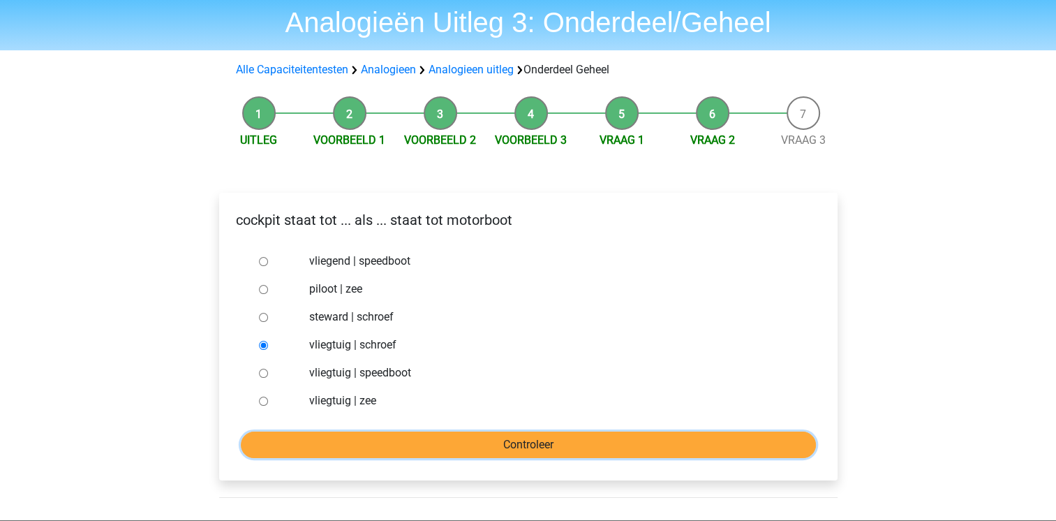
click at [327, 445] on input "Controleer" at bounding box center [528, 444] width 575 height 27
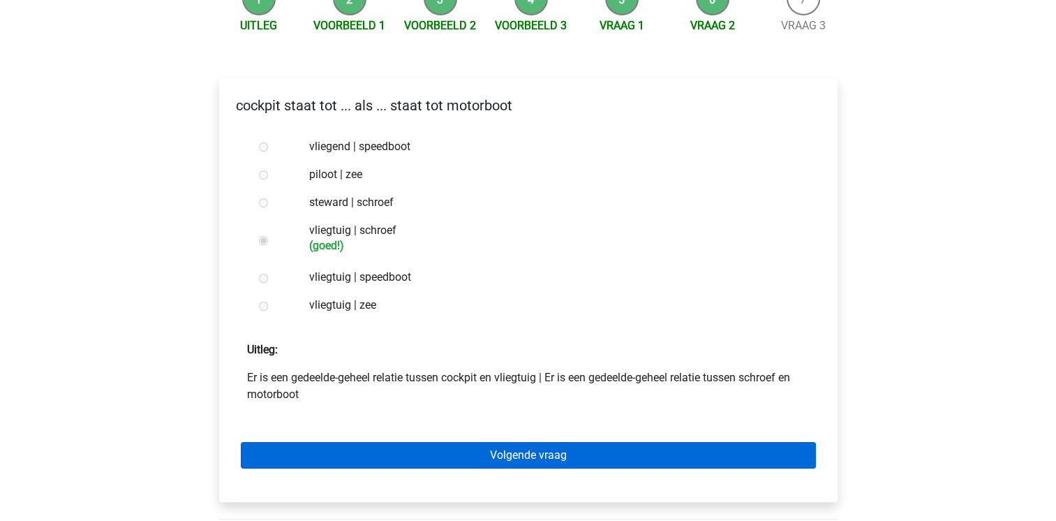
scroll to position [163, 0]
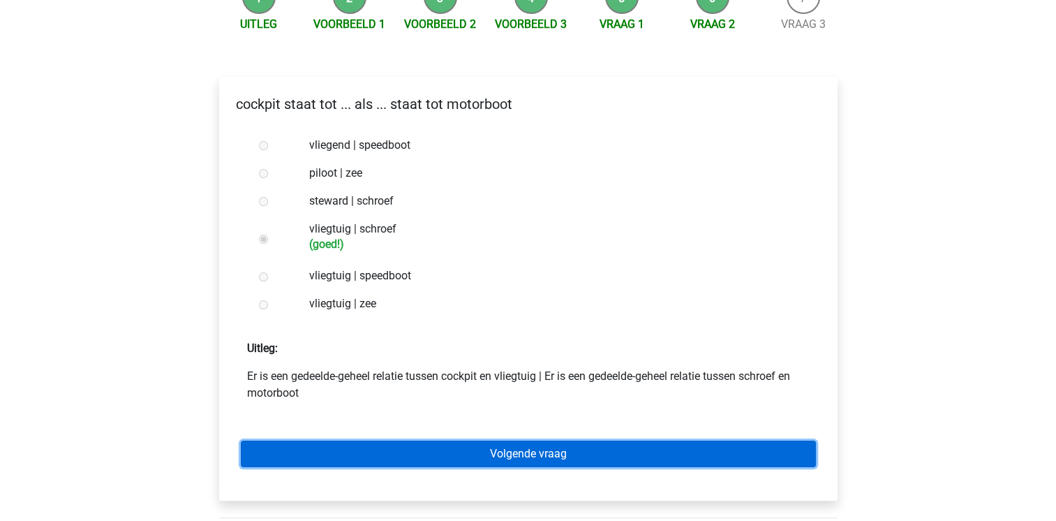
click at [349, 456] on link "Volgende vraag" at bounding box center [528, 453] width 575 height 27
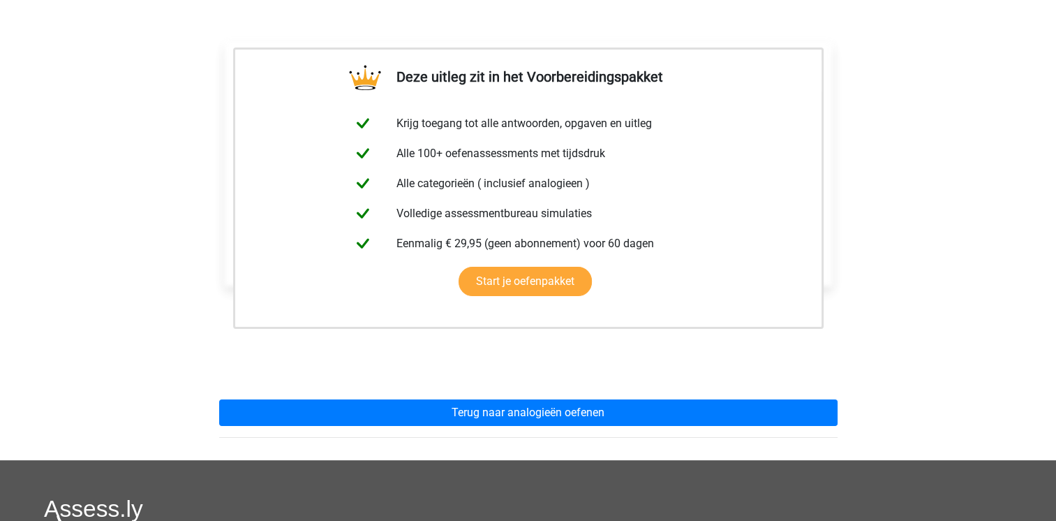
scroll to position [211, 0]
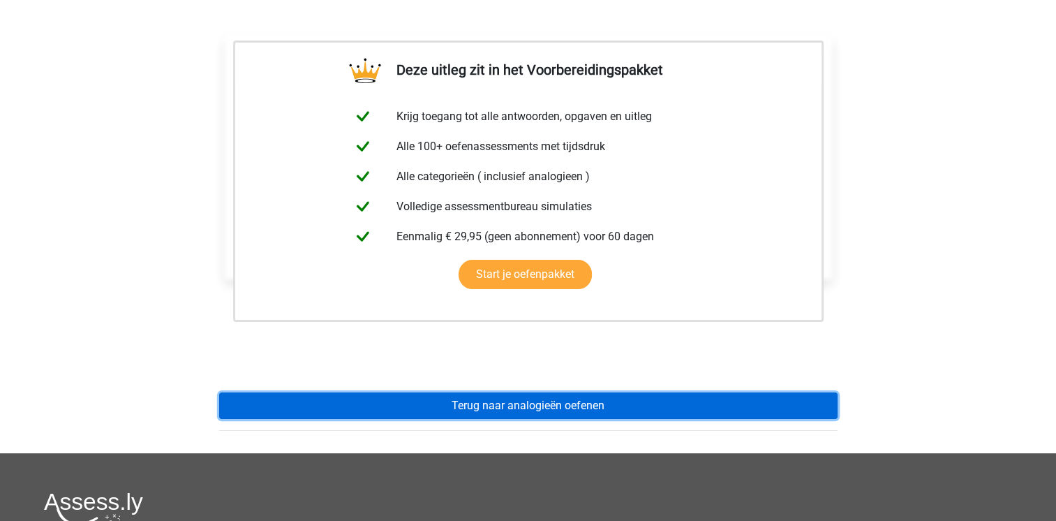
click at [365, 399] on link "Terug naar analogieën oefenen" at bounding box center [528, 405] width 619 height 27
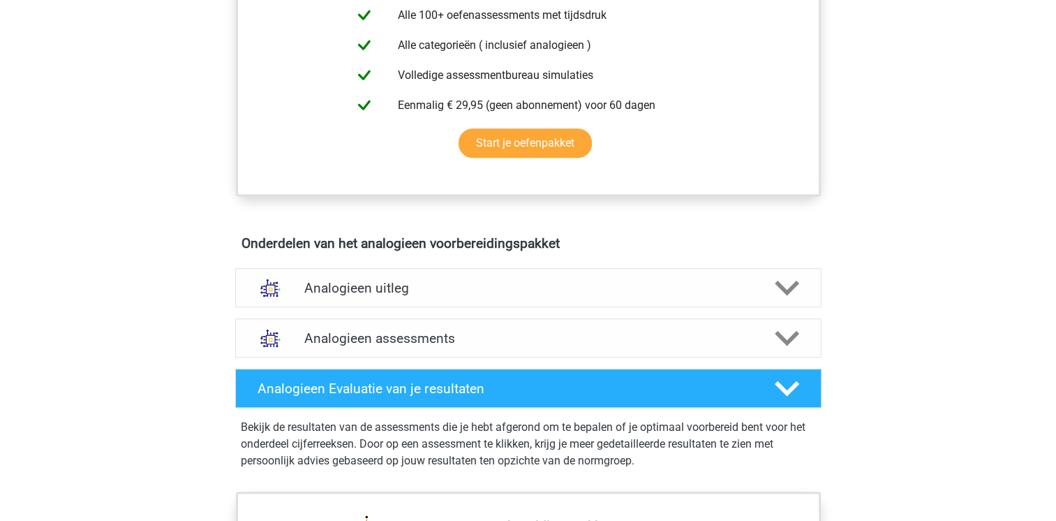
scroll to position [585, 0]
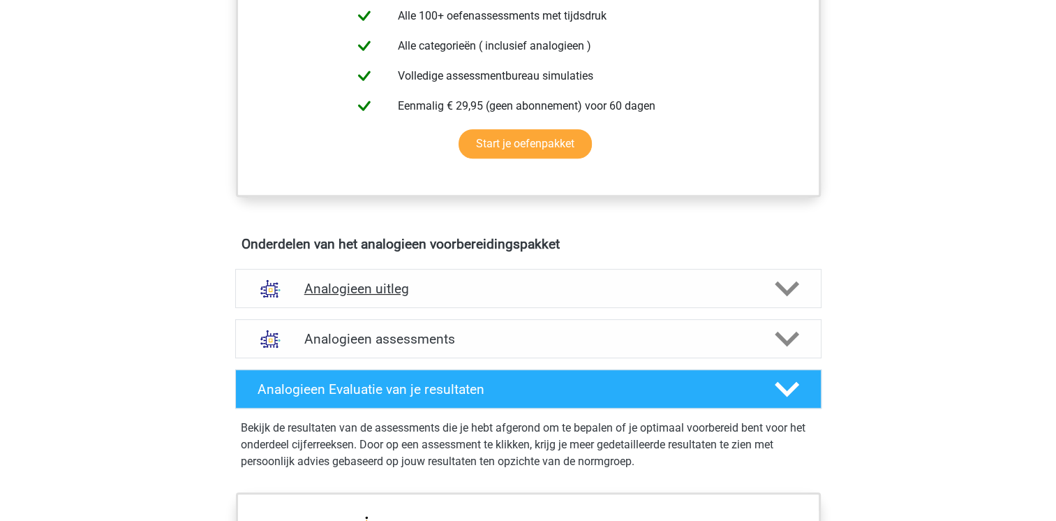
click at [390, 289] on h4 "Analogieen uitleg" at bounding box center [528, 289] width 448 height 16
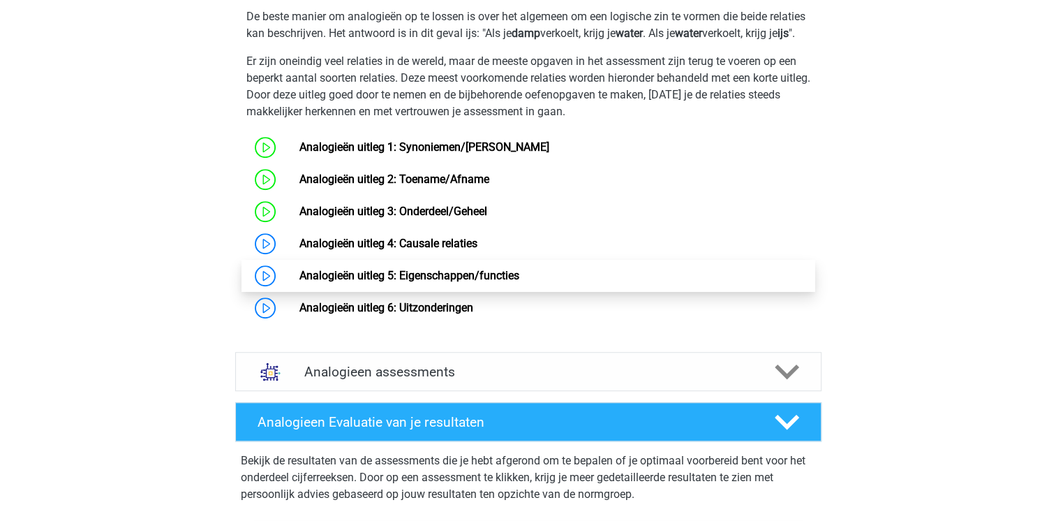
scroll to position [986, 0]
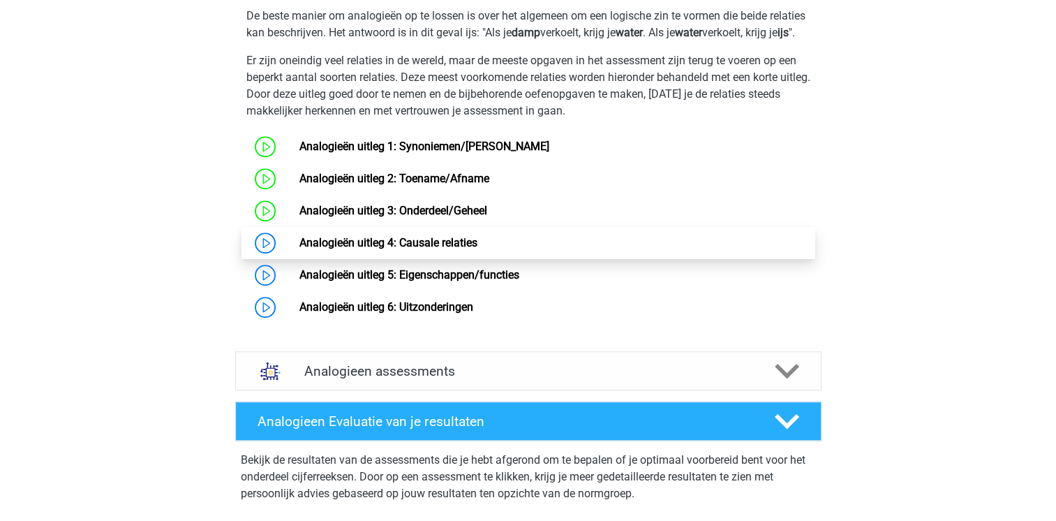
click at [368, 249] on link "Analogieën uitleg 4: Causale relaties" at bounding box center [388, 242] width 178 height 13
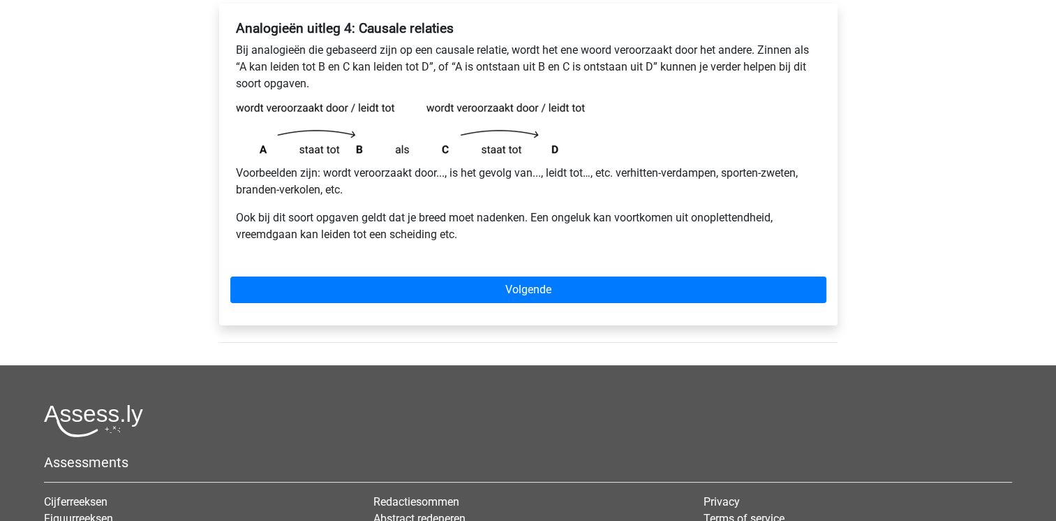
scroll to position [243, 0]
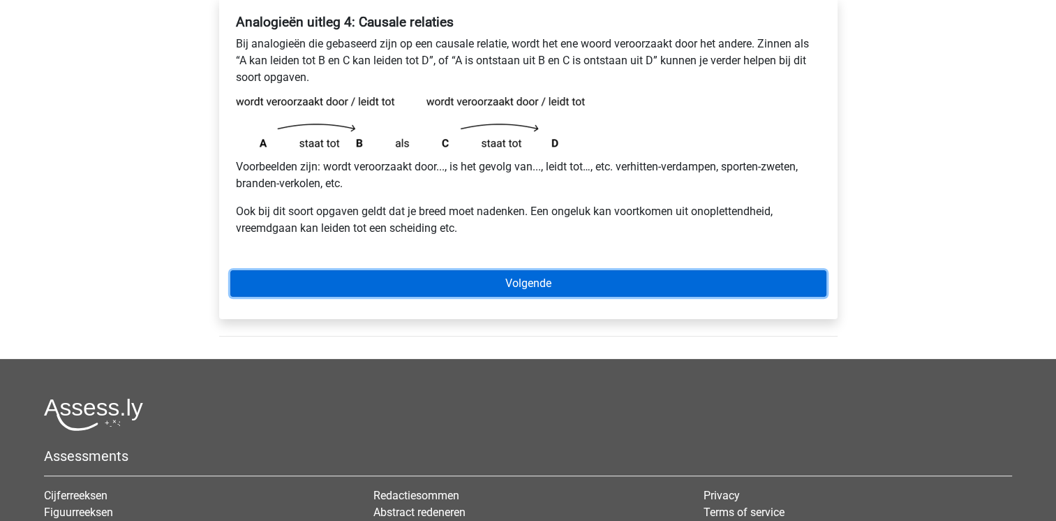
click at [364, 278] on link "Volgende" at bounding box center [528, 283] width 596 height 27
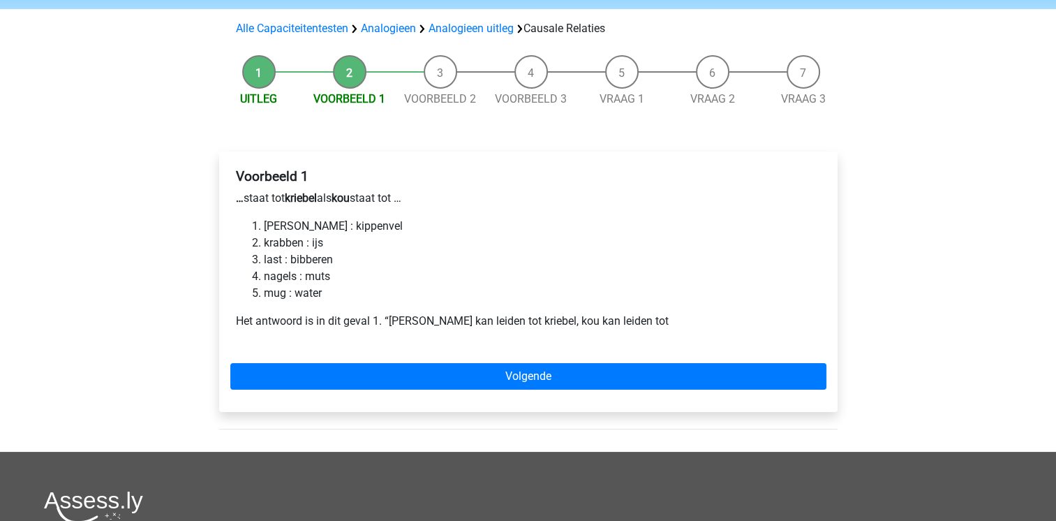
scroll to position [89, 0]
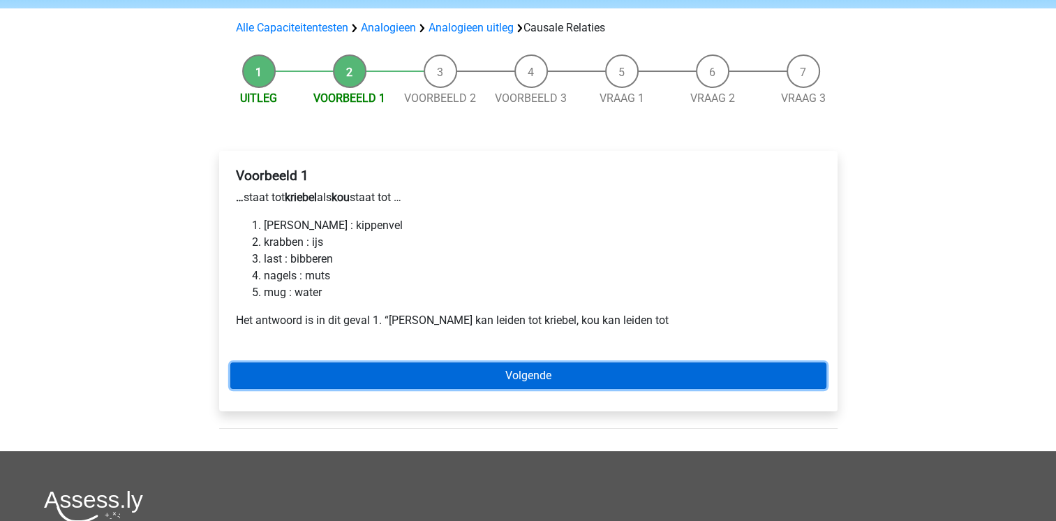
click at [377, 369] on link "Volgende" at bounding box center [528, 375] width 596 height 27
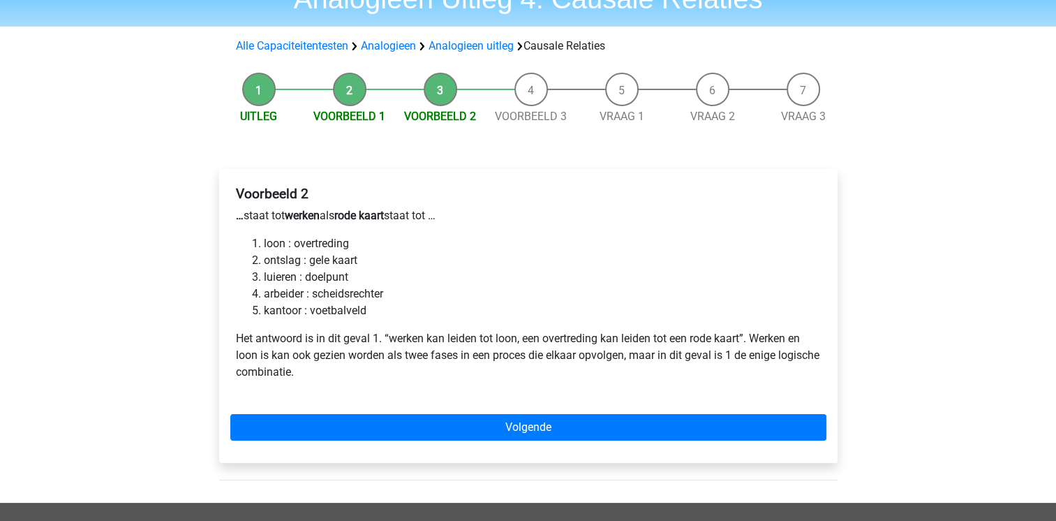
scroll to position [75, 0]
